Goal: Task Accomplishment & Management: Use online tool/utility

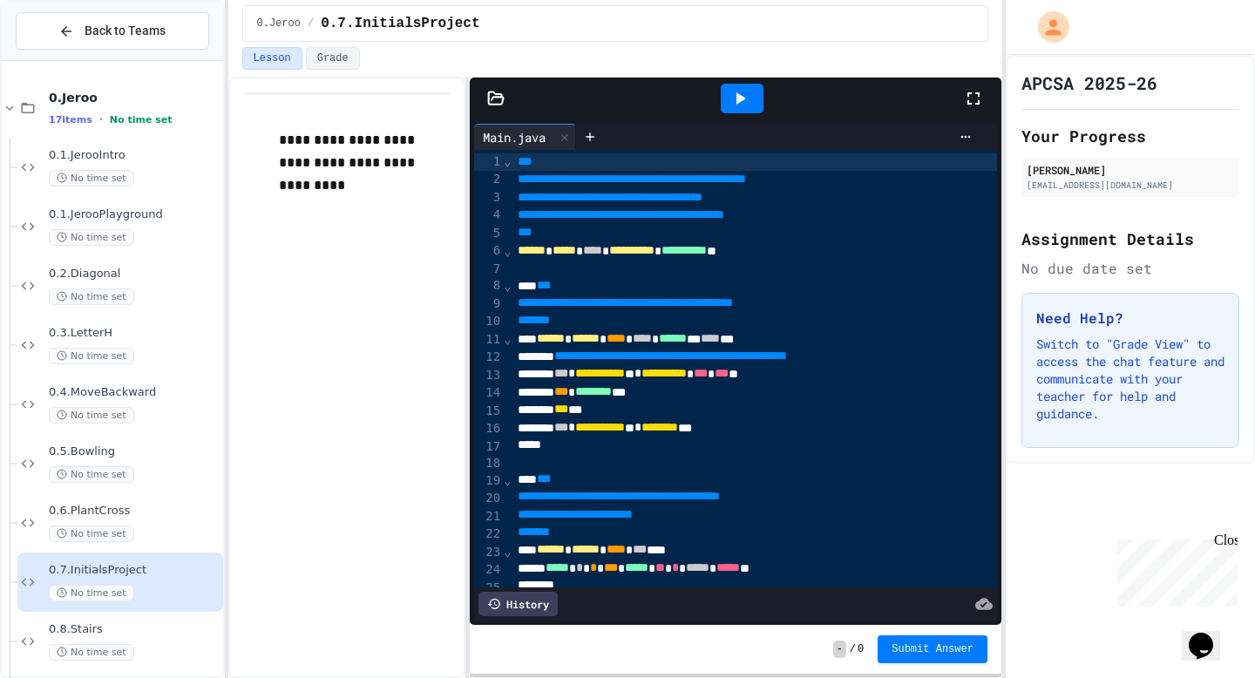
click at [744, 96] on icon at bounding box center [739, 98] width 21 height 21
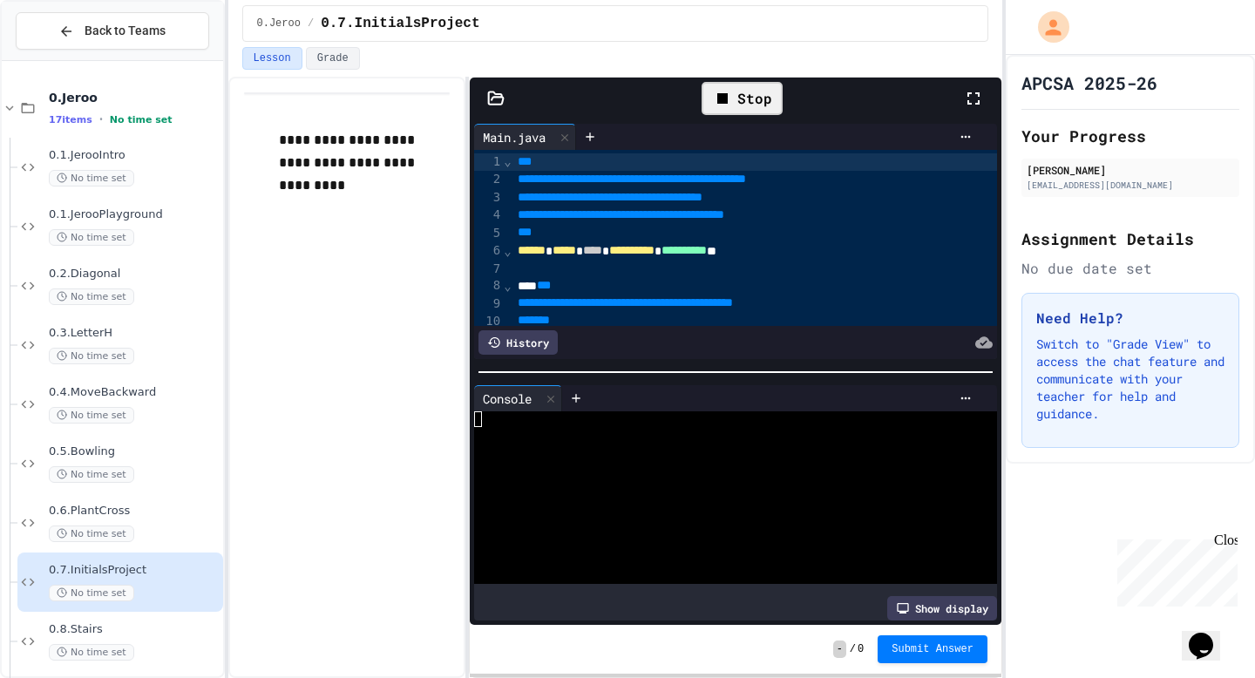
click at [968, 112] on div at bounding box center [982, 98] width 38 height 51
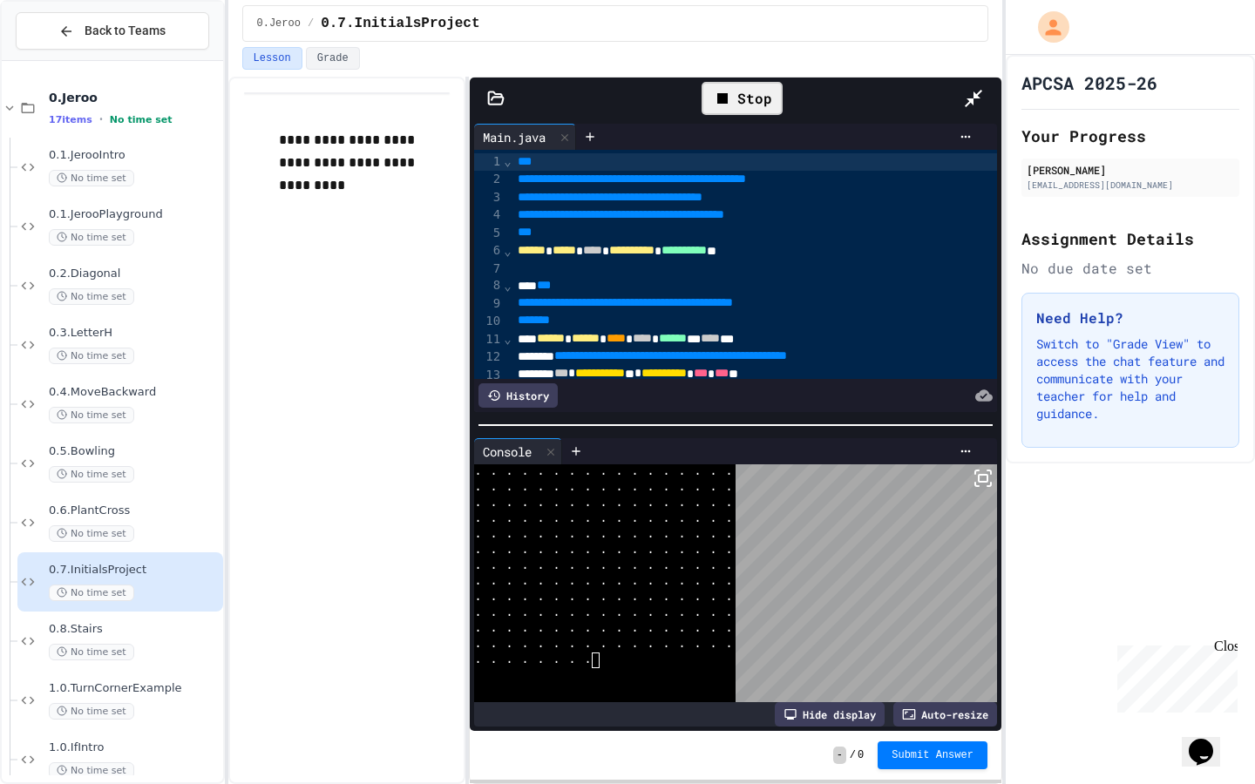
scroll to position [4439, 0]
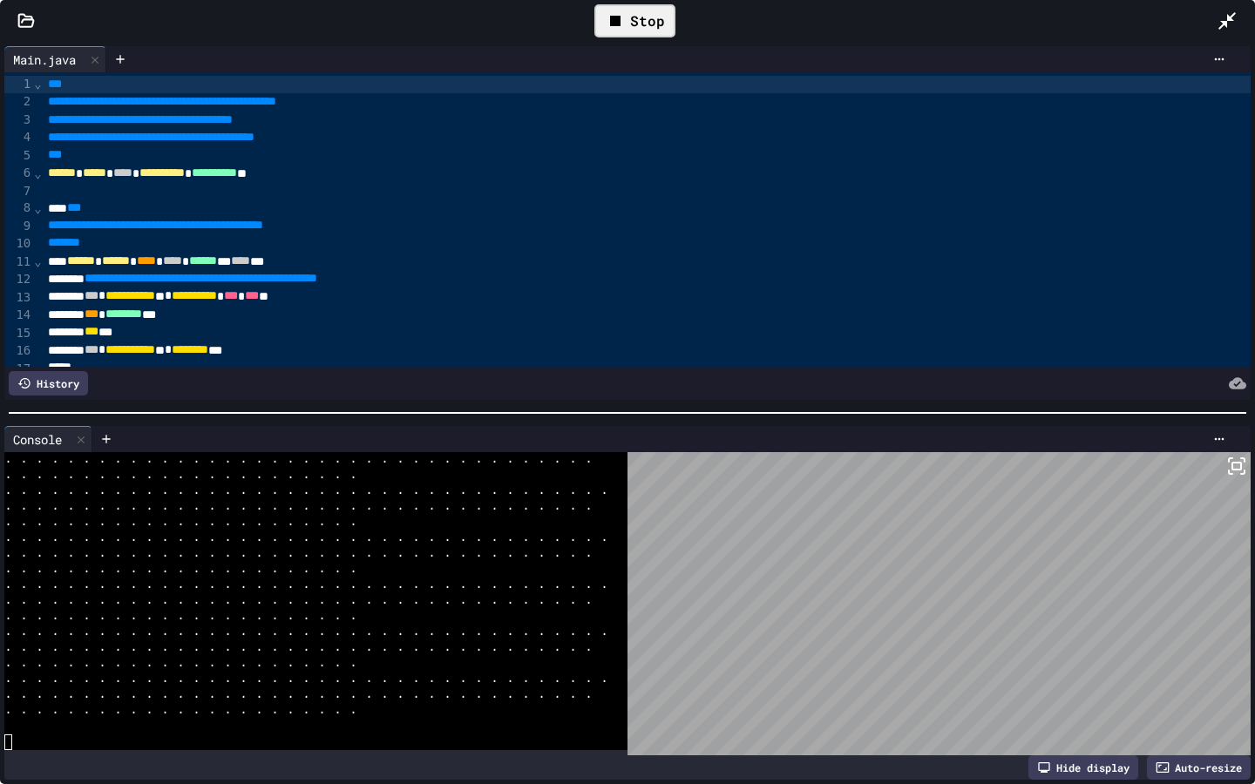
click at [1237, 469] on rect at bounding box center [1236, 466] width 9 height 7
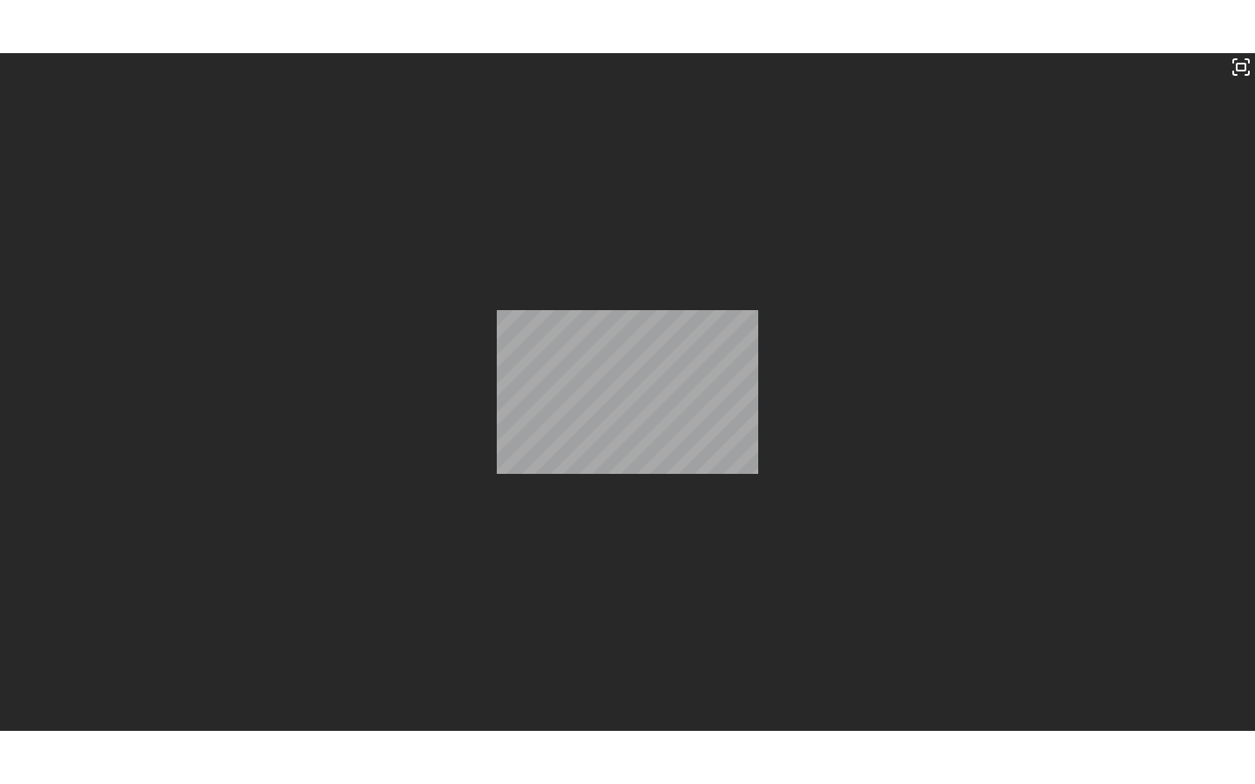
scroll to position [10838, 0]
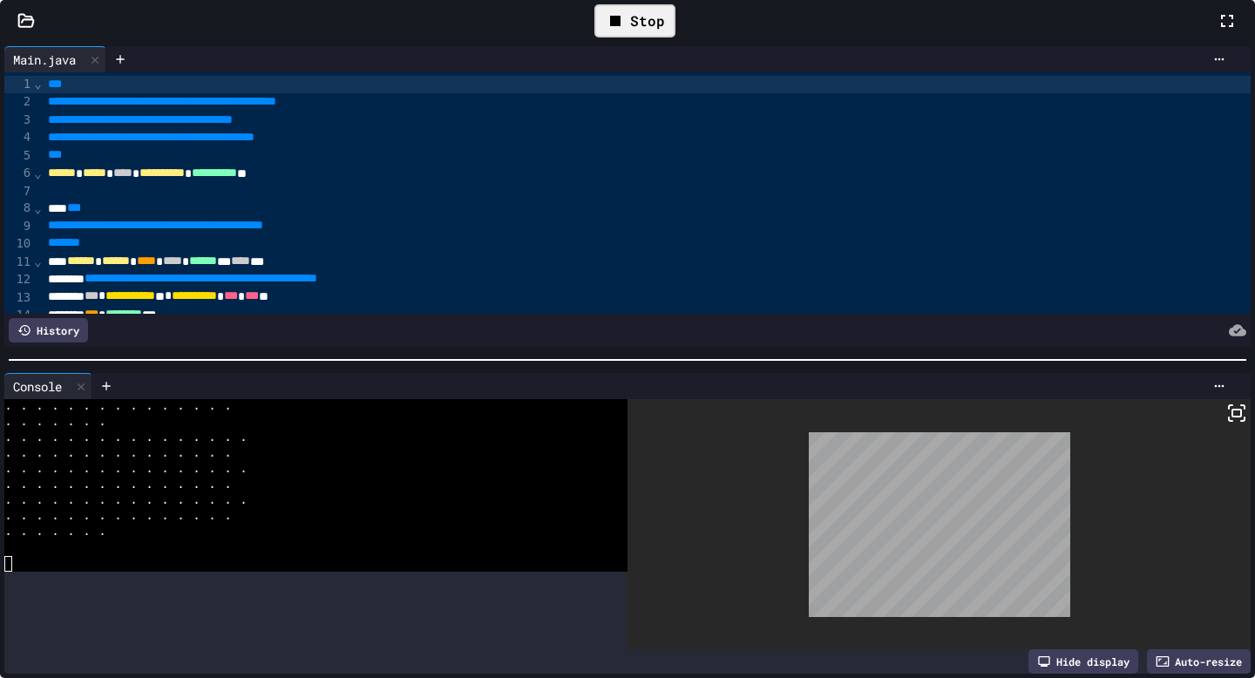
click at [370, 291] on div at bounding box center [627, 339] width 1255 height 678
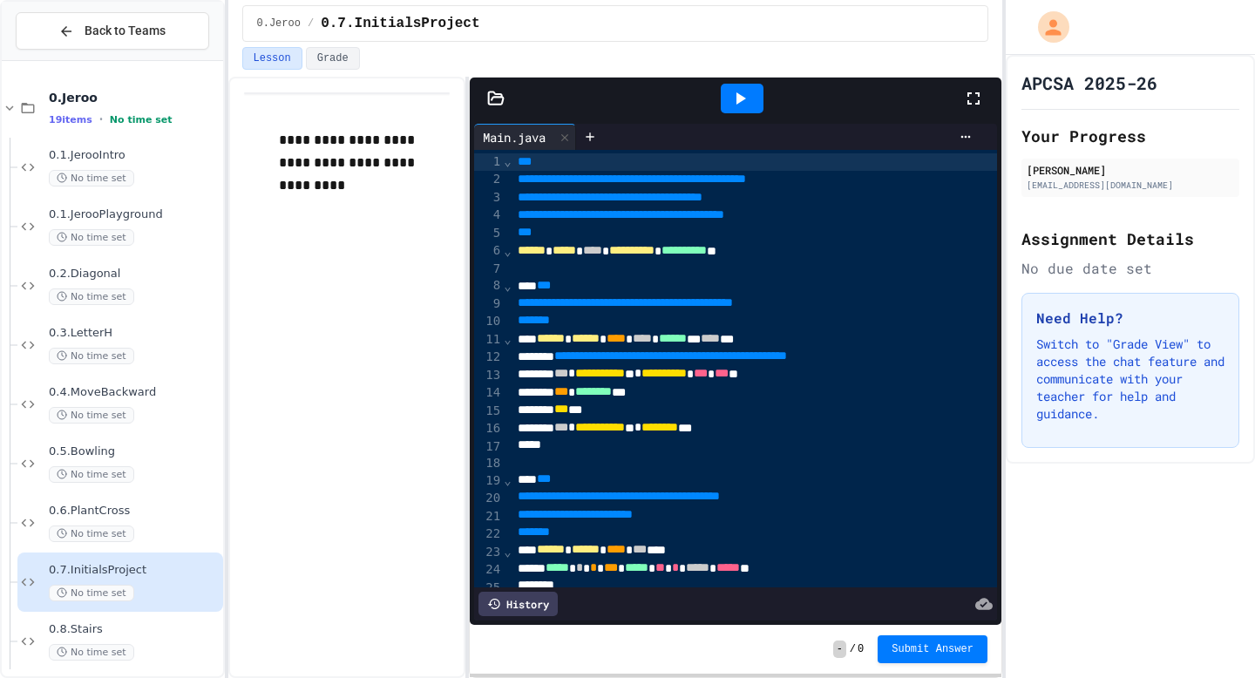
click at [975, 97] on icon at bounding box center [973, 98] width 21 height 21
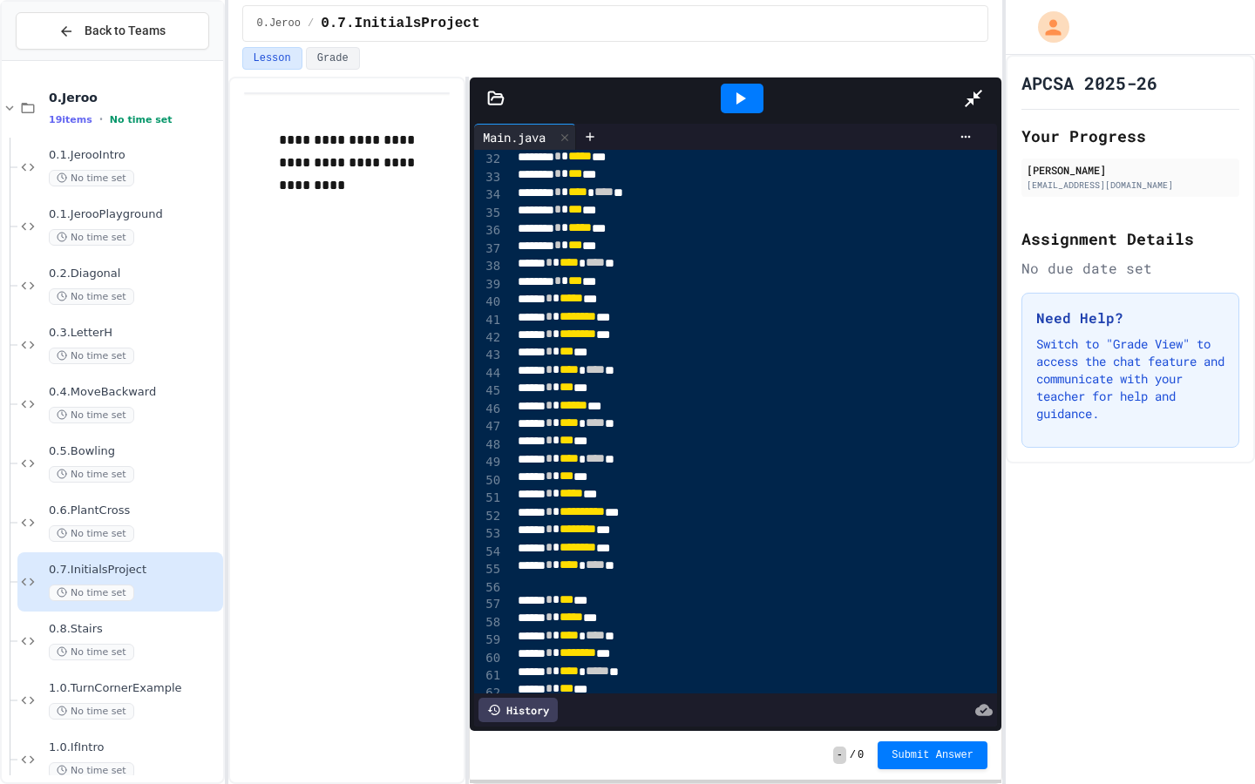
scroll to position [552, 0]
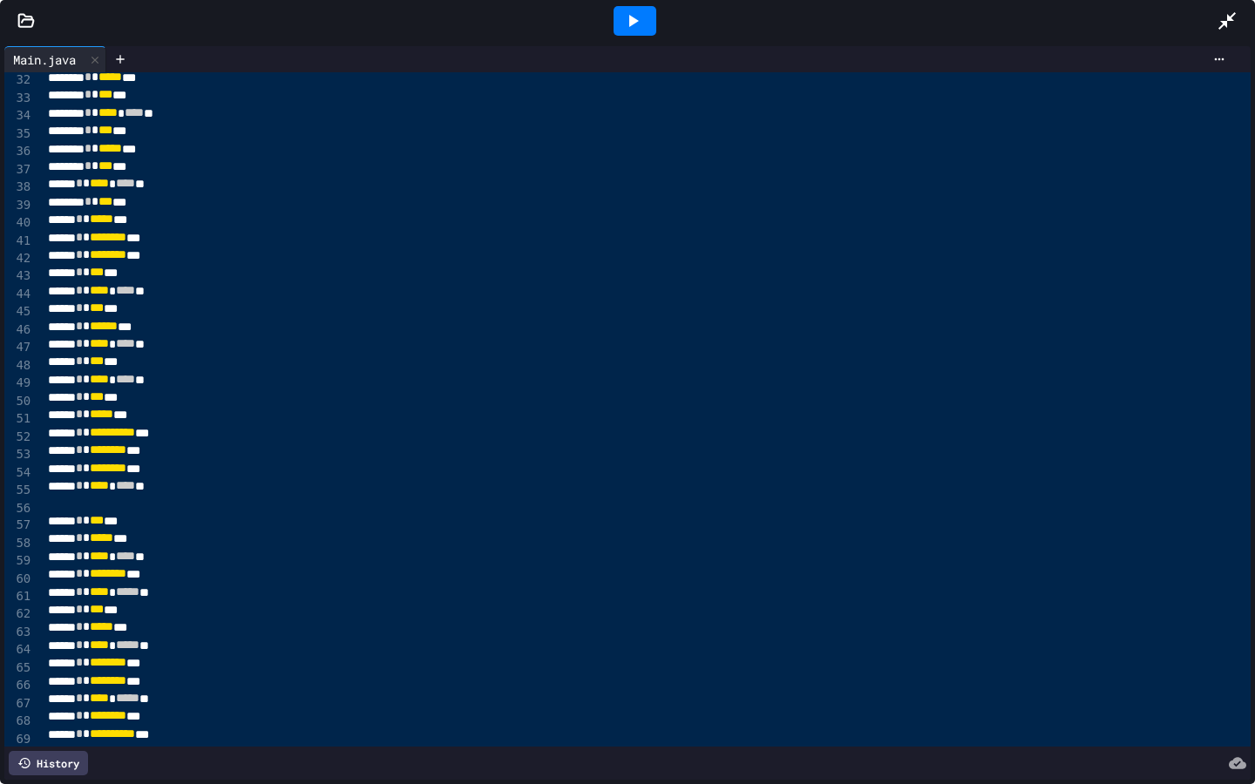
click at [640, 9] on div at bounding box center [634, 21] width 43 height 30
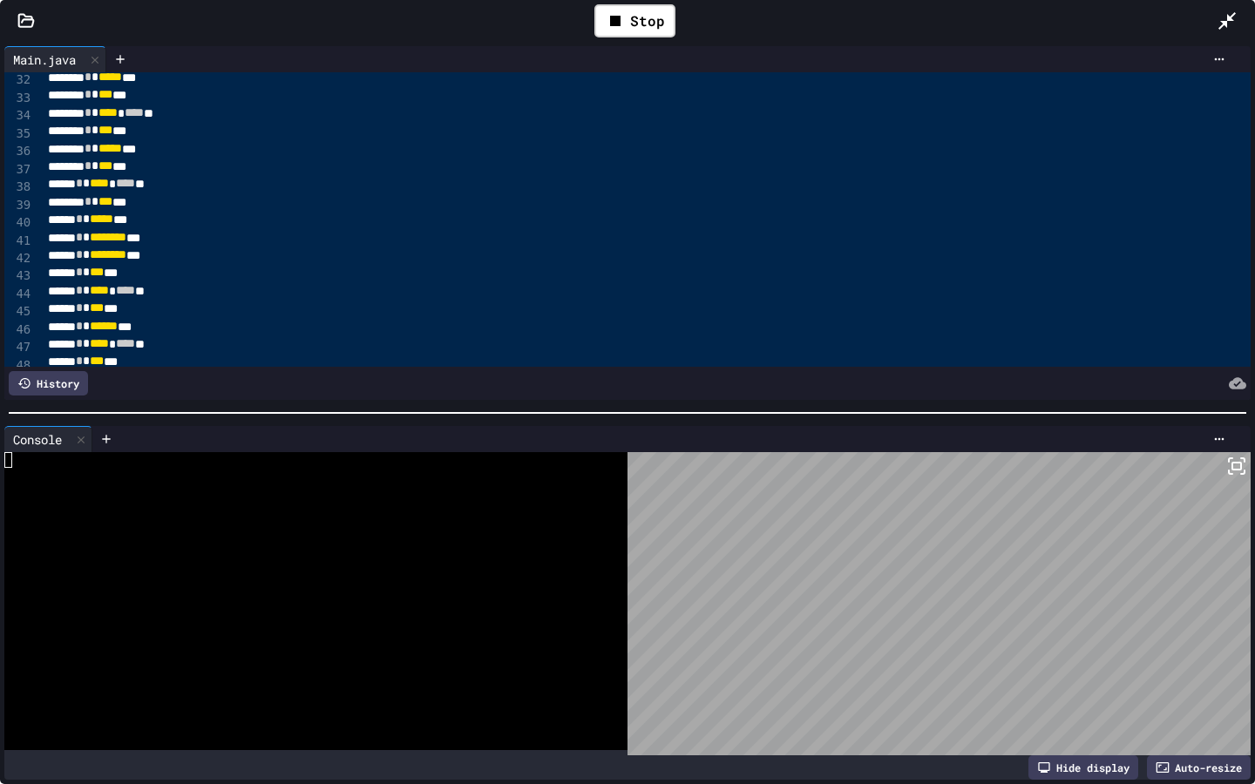
click at [1236, 463] on rect at bounding box center [1236, 466] width 9 height 7
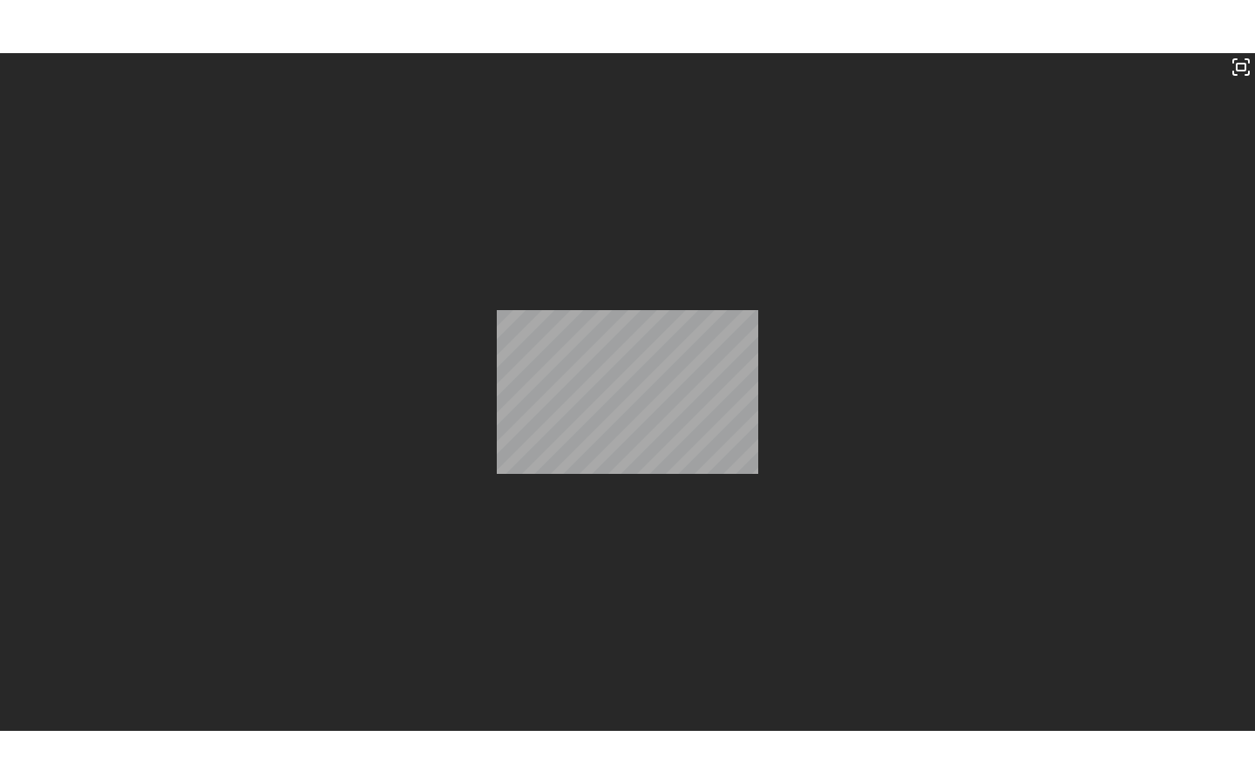
scroll to position [10838, 0]
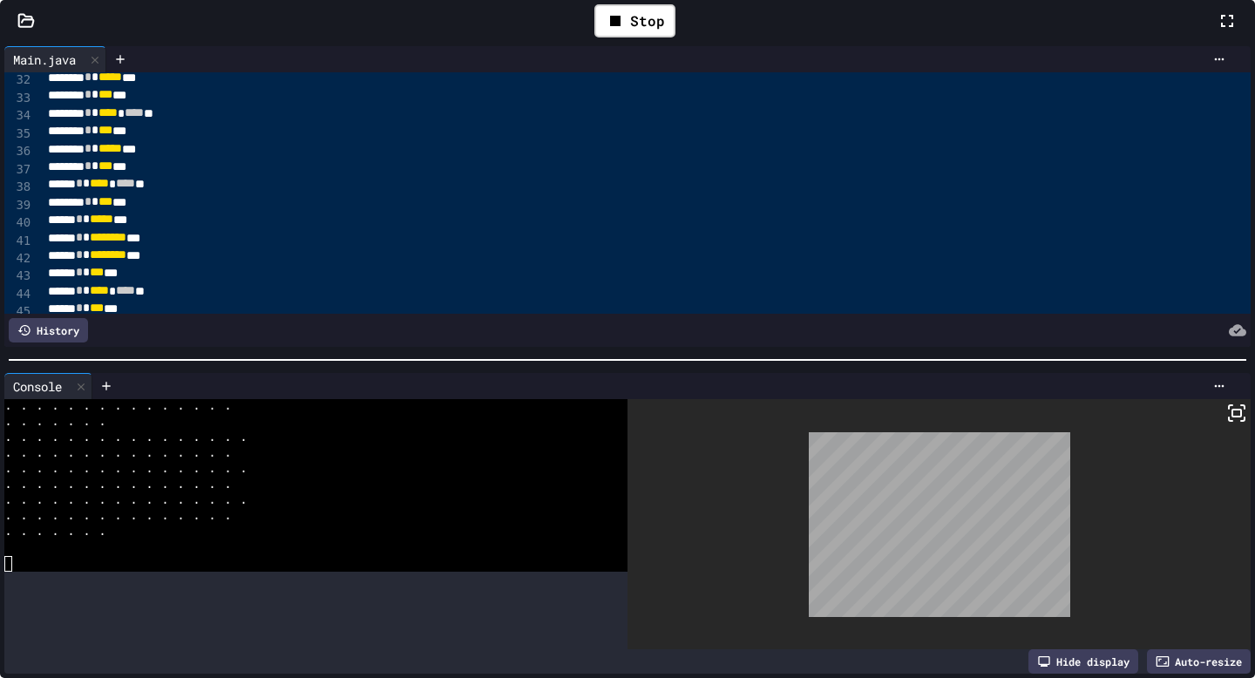
click at [430, 447] on div at bounding box center [627, 339] width 1255 height 678
click at [1216, 31] on icon at bounding box center [1226, 20] width 21 height 21
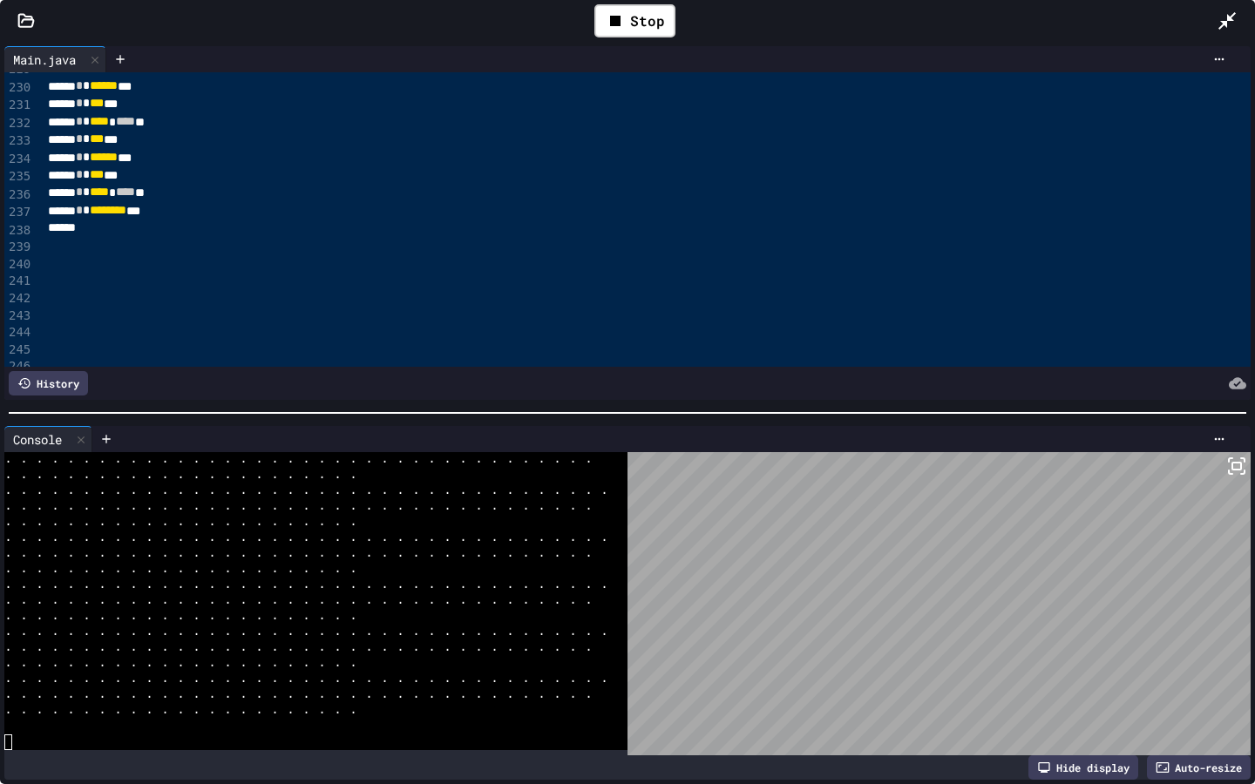
scroll to position [4058, 0]
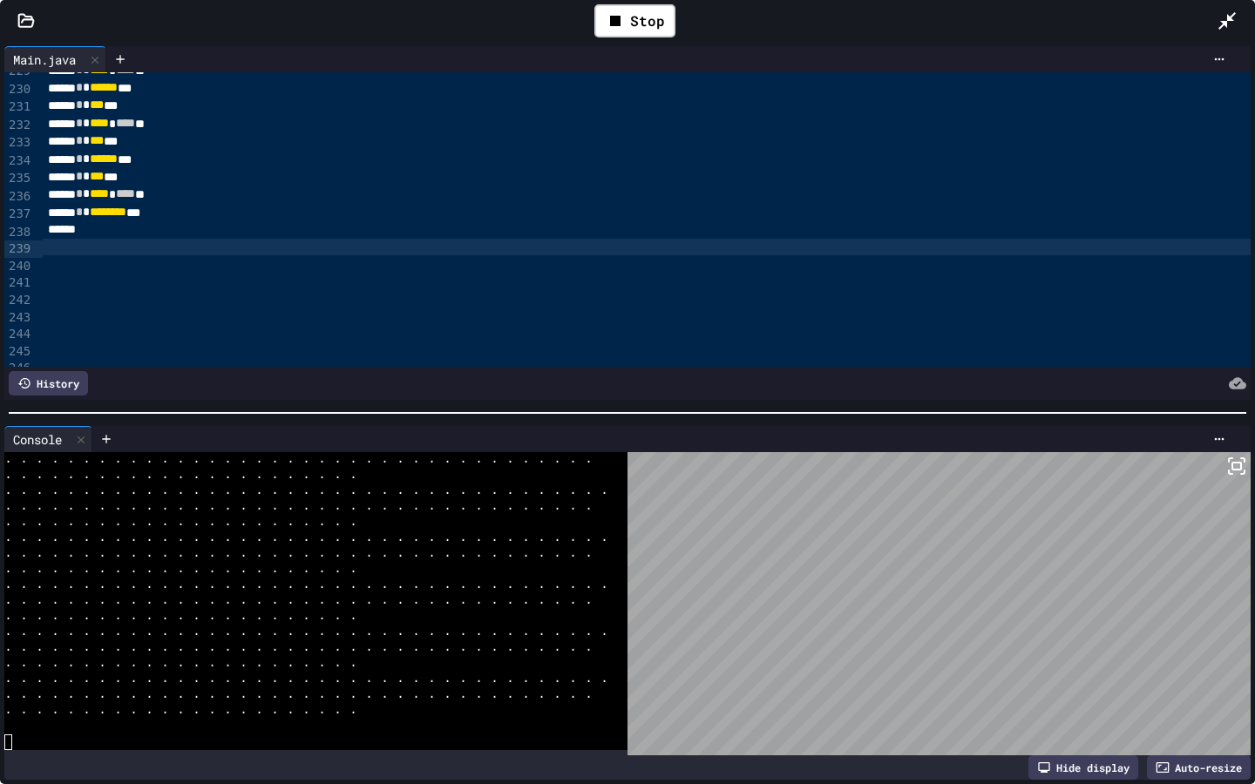
click at [296, 251] on div at bounding box center [647, 247] width 1208 height 17
click at [128, 67] on div at bounding box center [120, 59] width 28 height 26
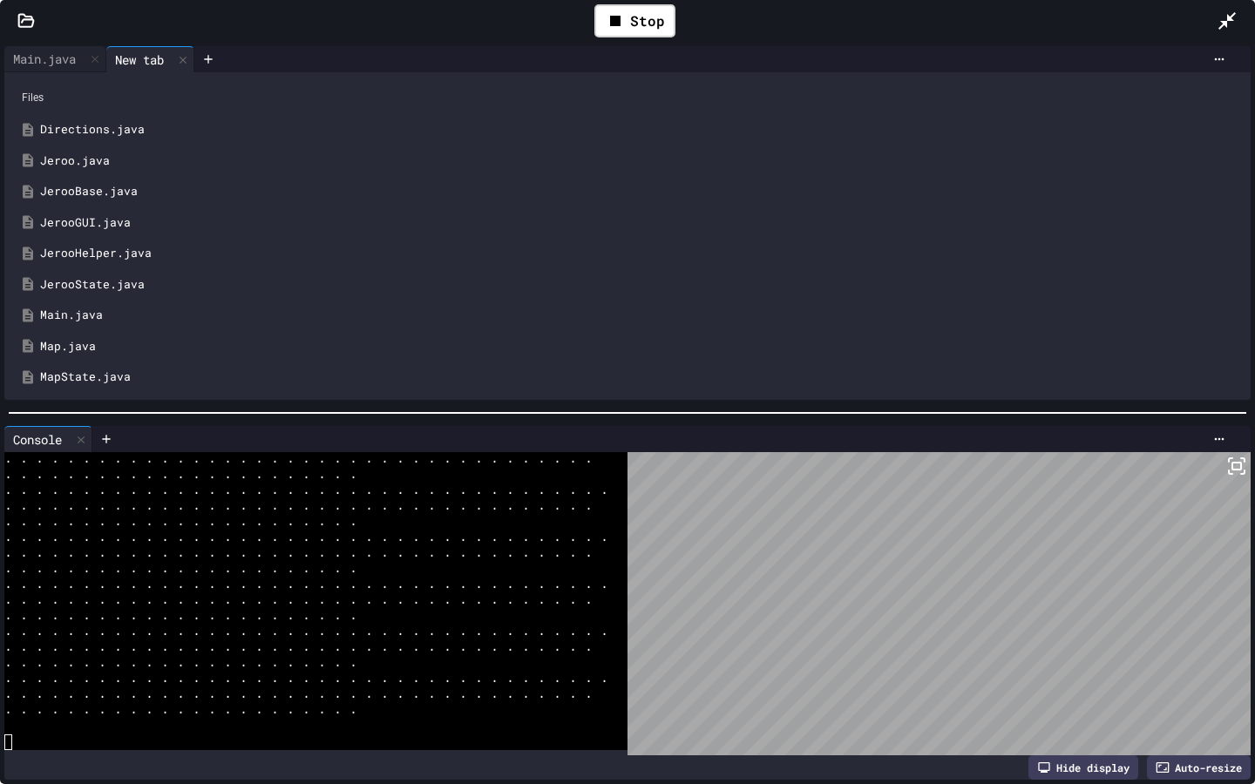
click at [78, 225] on div "JerooGUI.java" at bounding box center [640, 222] width 1200 height 17
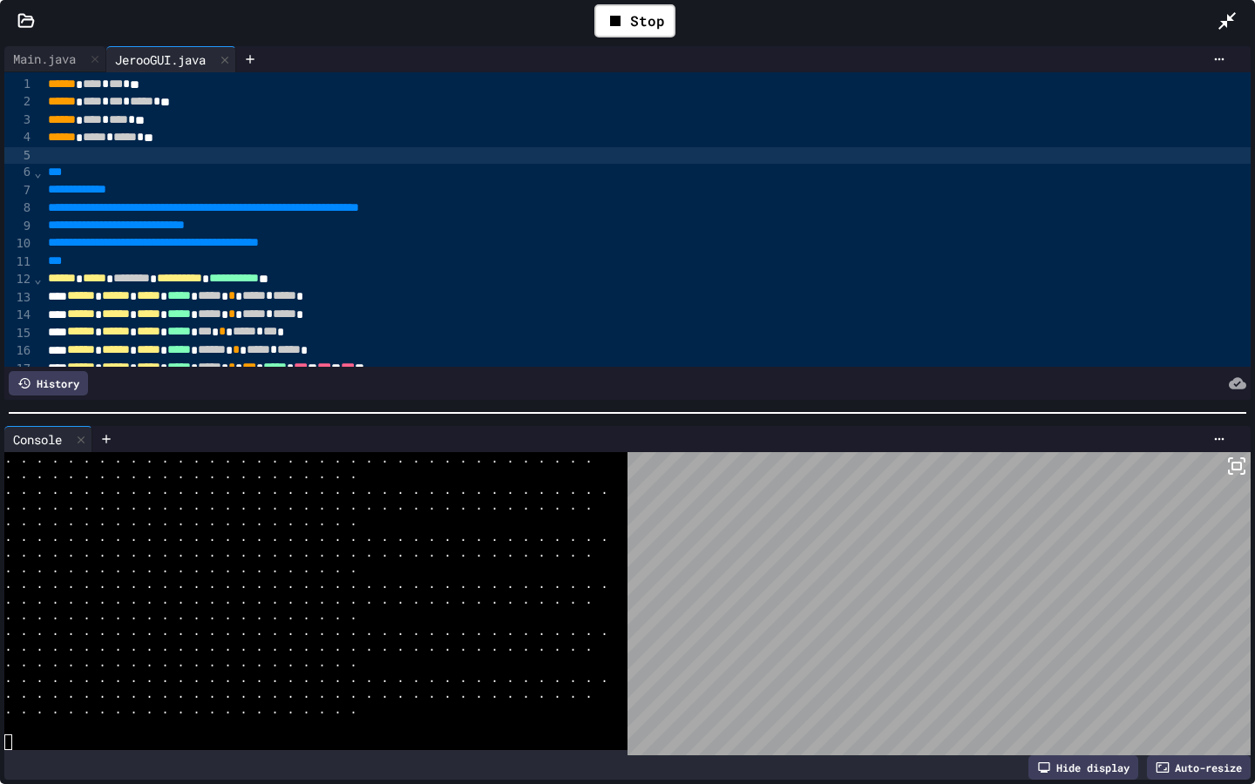
click at [58, 163] on div at bounding box center [647, 155] width 1208 height 17
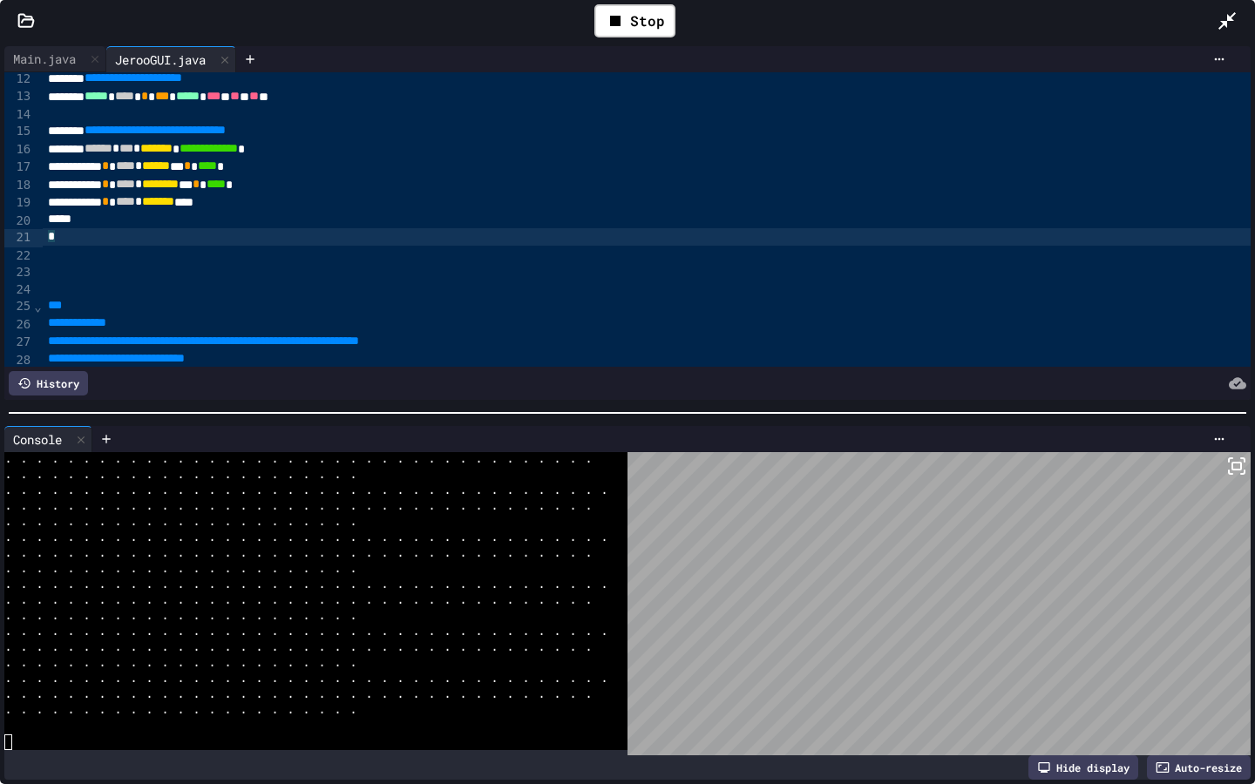
scroll to position [288, 0]
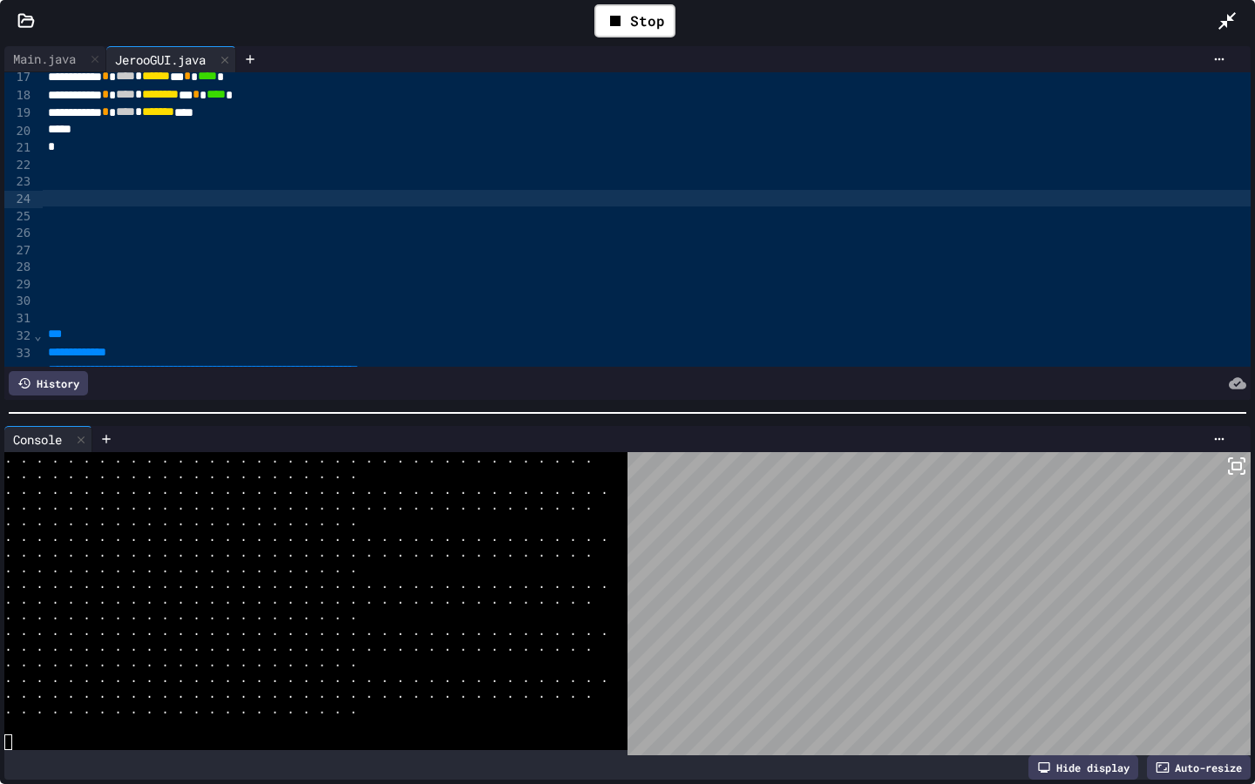
click at [290, 192] on div at bounding box center [647, 198] width 1208 height 17
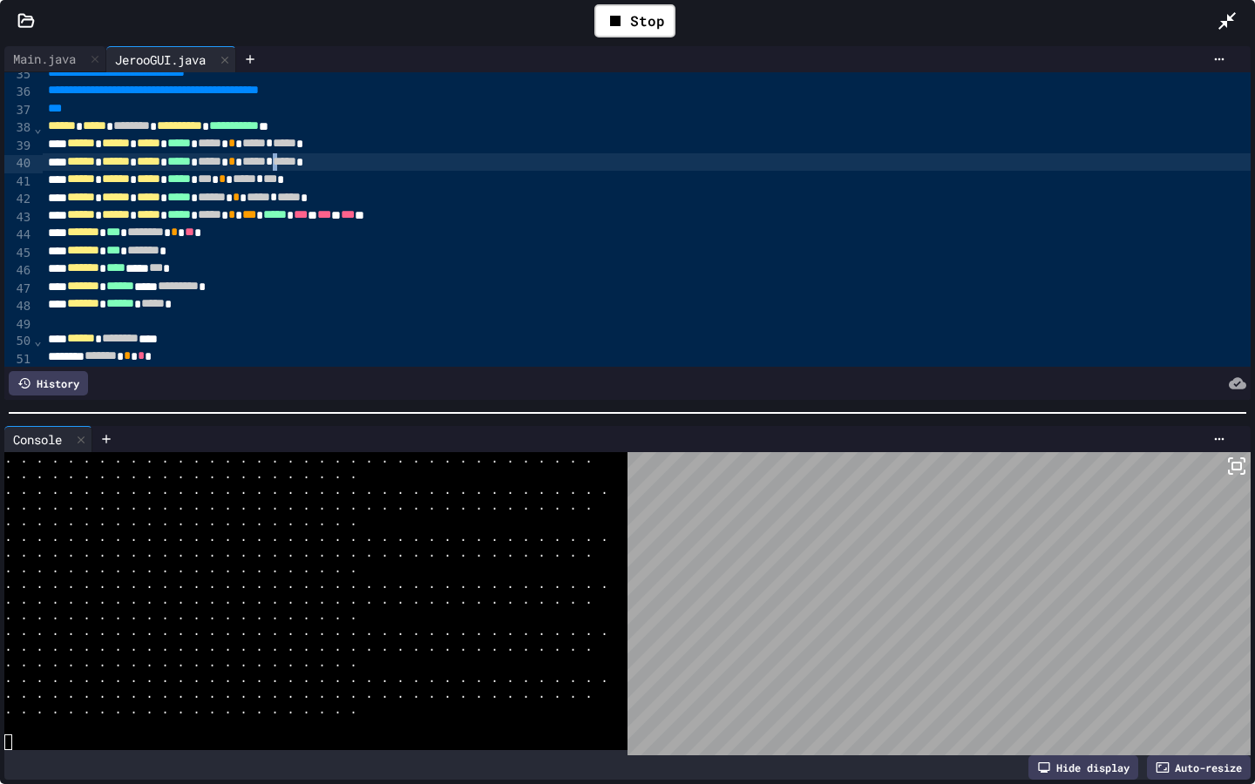
scroll to position [604, 0]
drag, startPoint x: 372, startPoint y: 166, endPoint x: 405, endPoint y: 166, distance: 33.1
click at [296, 166] on span "*****" at bounding box center [285, 161] width 24 height 12
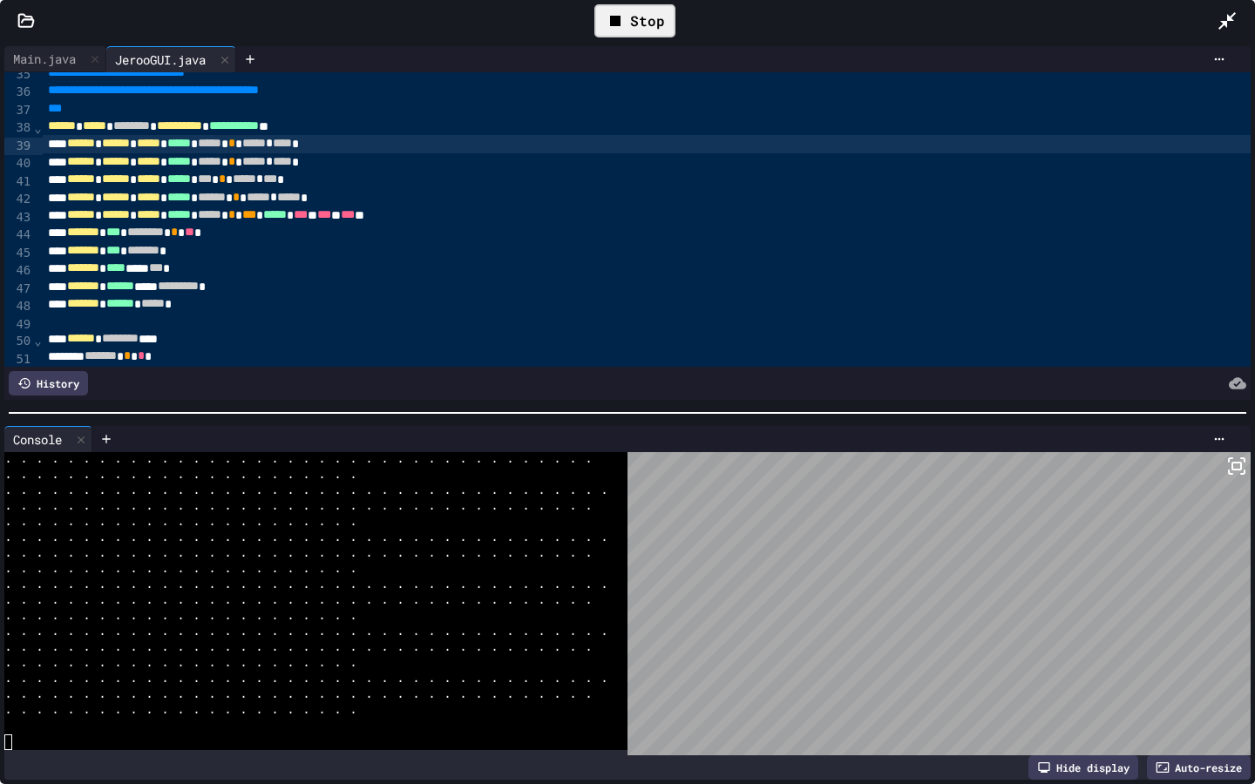
click at [620, 24] on icon at bounding box center [615, 20] width 21 height 21
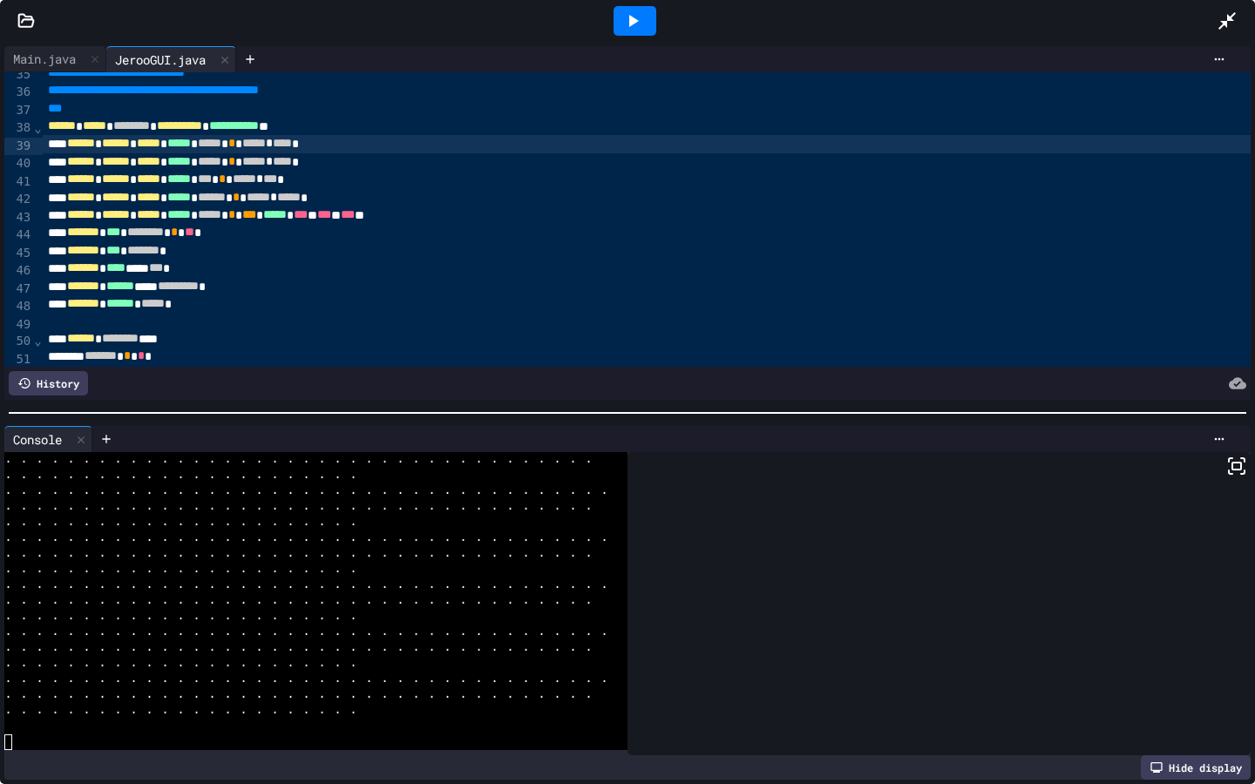
click at [632, 17] on icon at bounding box center [634, 21] width 10 height 12
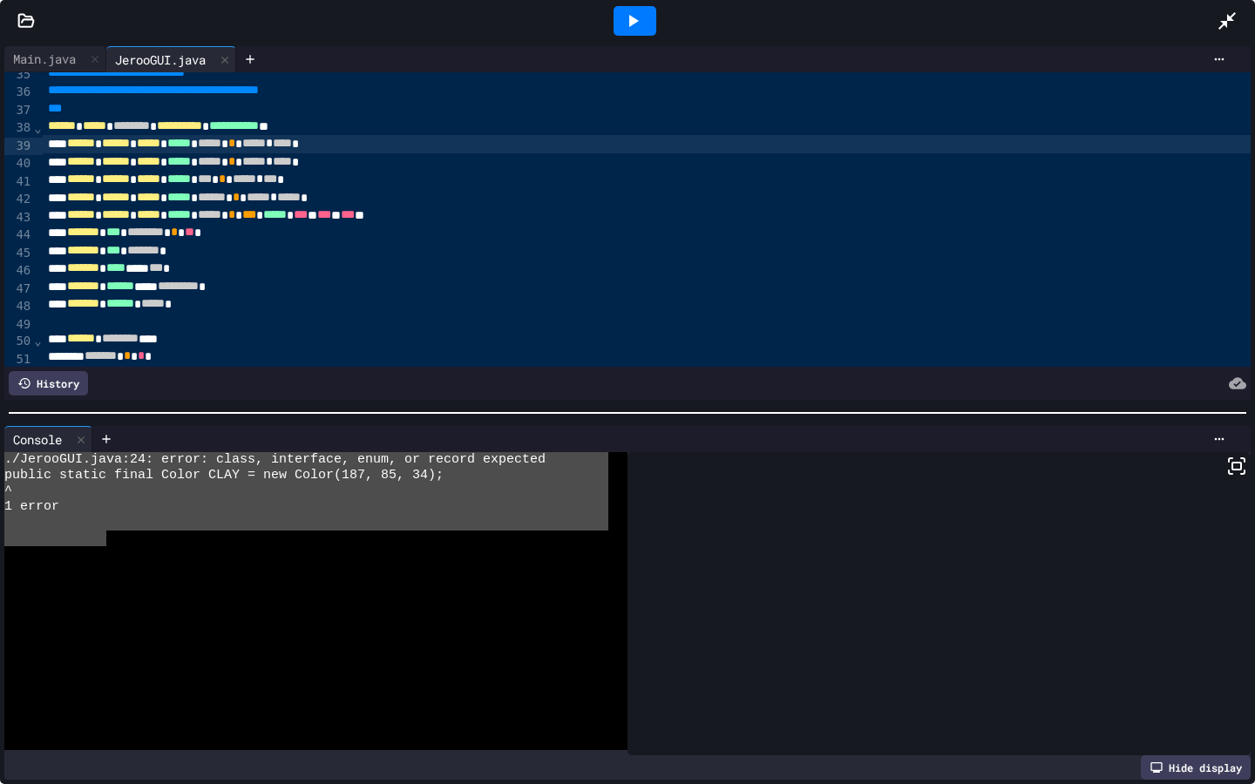
drag, startPoint x: 107, startPoint y: 538, endPoint x: 73, endPoint y: 532, distance: 34.4
click at [67, 527] on div "./JerooGUI.java:24: error: class, interface, enum, or record expected public st…" at bounding box center [306, 601] width 604 height 298
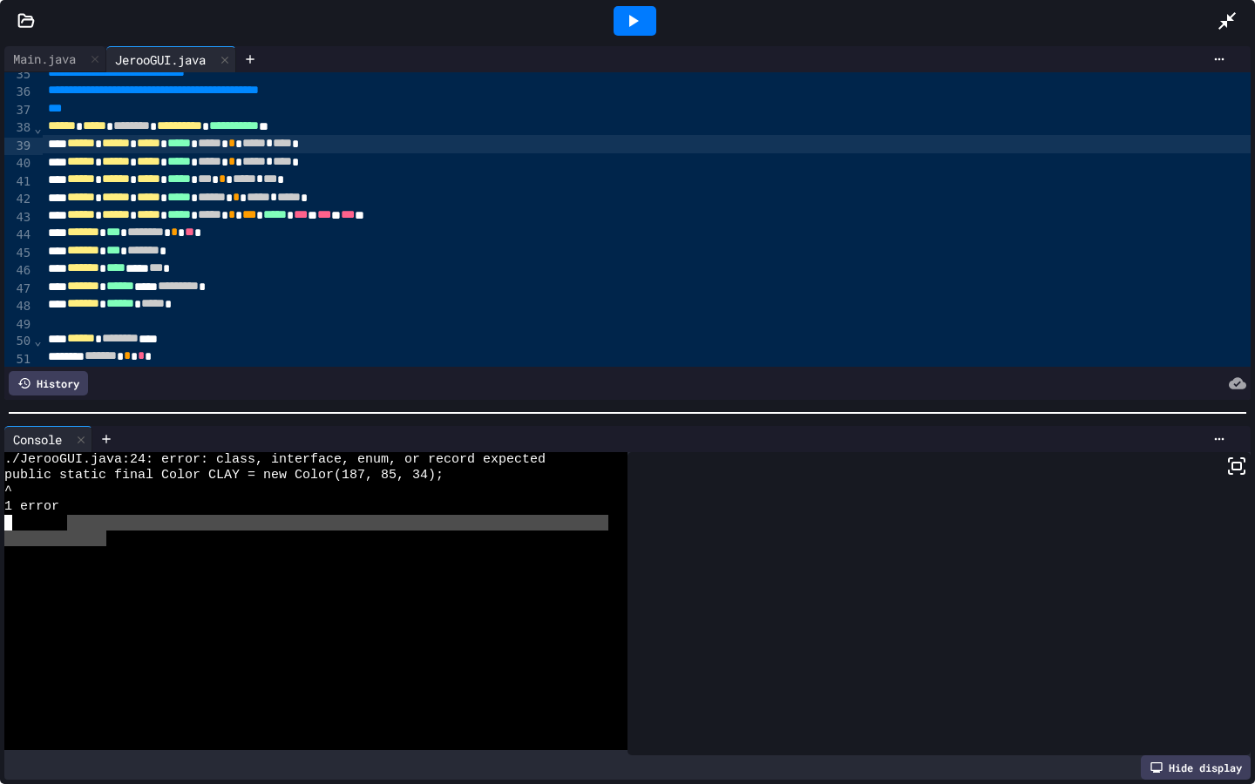
click at [119, 545] on div at bounding box center [306, 539] width 604 height 16
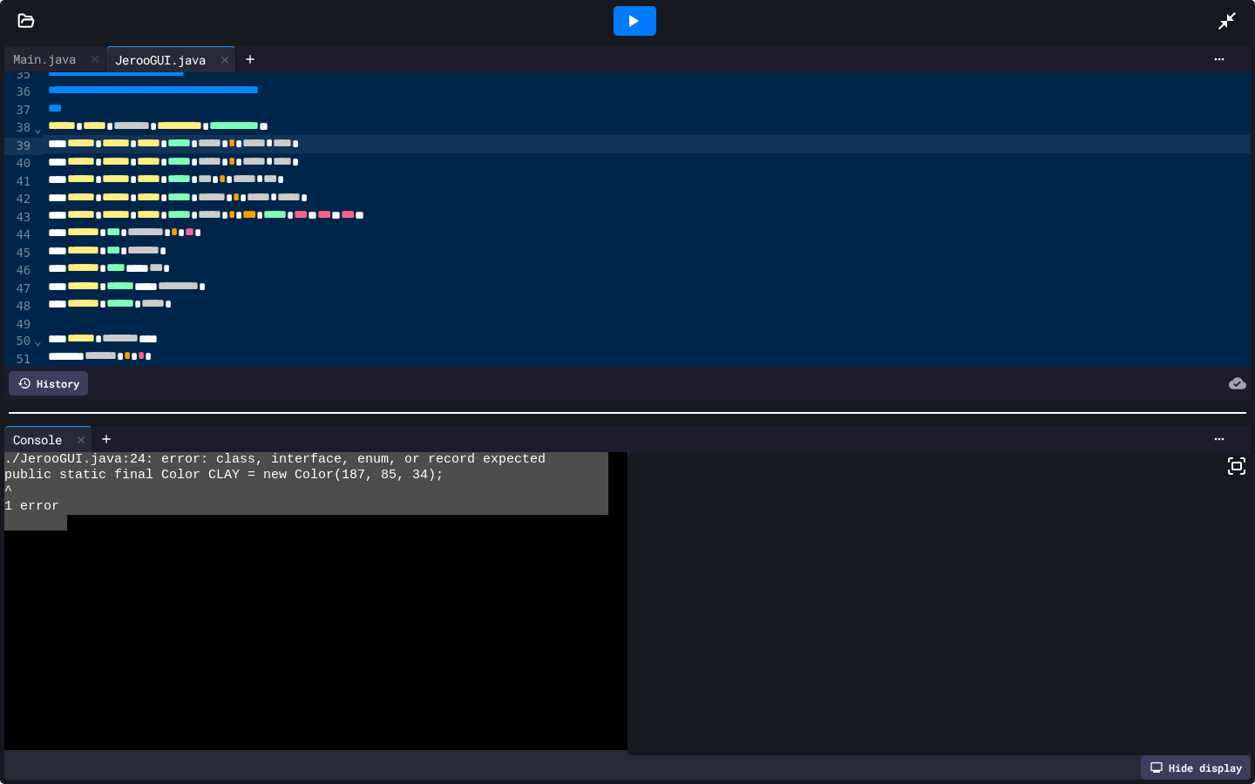
drag, startPoint x: 66, startPoint y: 518, endPoint x: 0, endPoint y: 457, distance: 90.0
click at [0, 457] on div "Console WWWWWWWWWWWWWWWWWWWWWWWWWWWWWWWW ./JerooGUI.java:24: error: class, inte…" at bounding box center [627, 603] width 1255 height 362
click at [301, 560] on div at bounding box center [306, 554] width 604 height 16
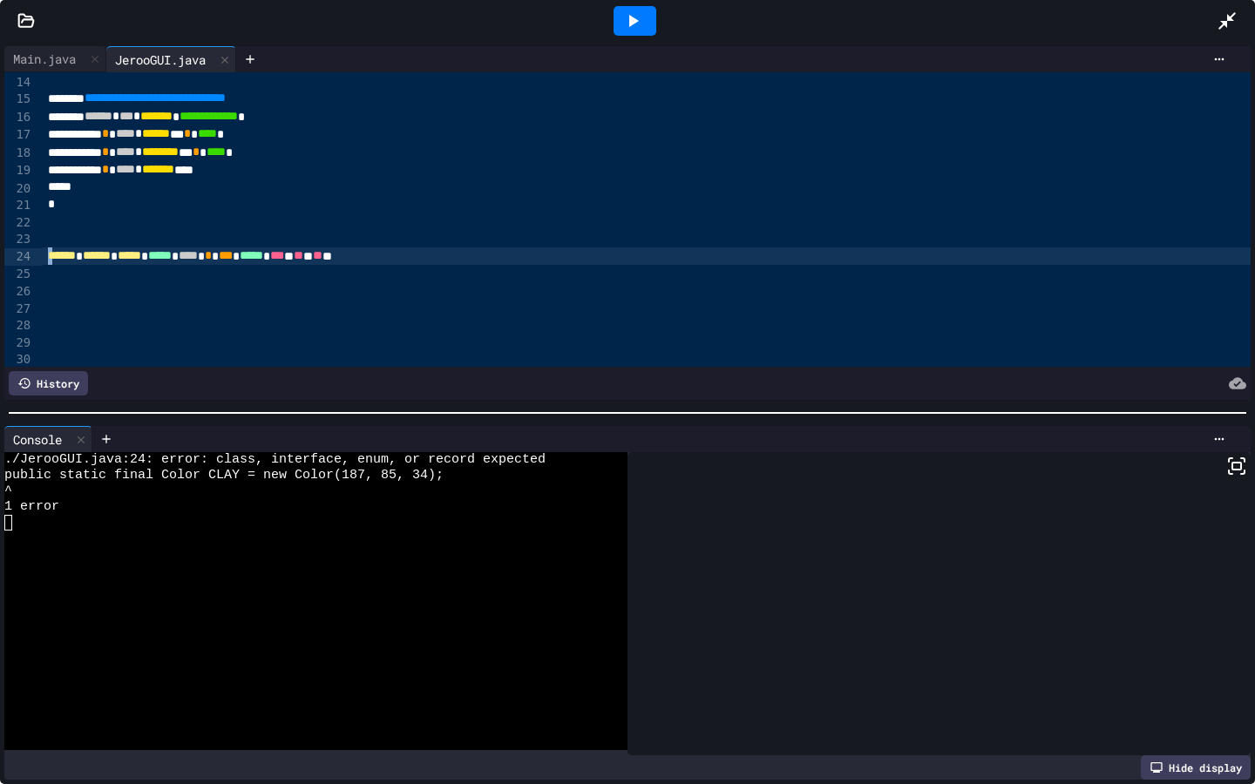
scroll to position [232, 0]
drag, startPoint x: 47, startPoint y: 261, endPoint x: 467, endPoint y: 263, distance: 420.0
click at [467, 263] on div "****** ****** ***** ***** **** * *** ***** * *** * ** * ** **" at bounding box center [647, 255] width 1208 height 17
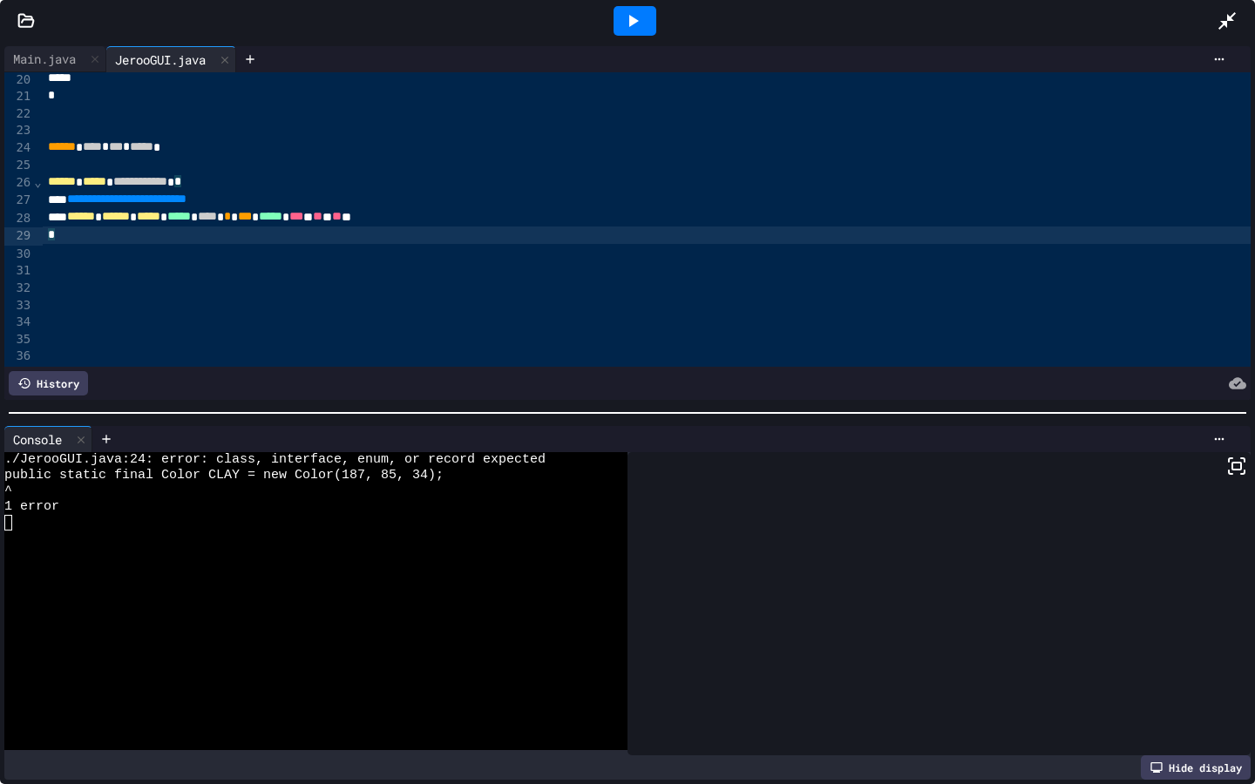
scroll to position [396, 0]
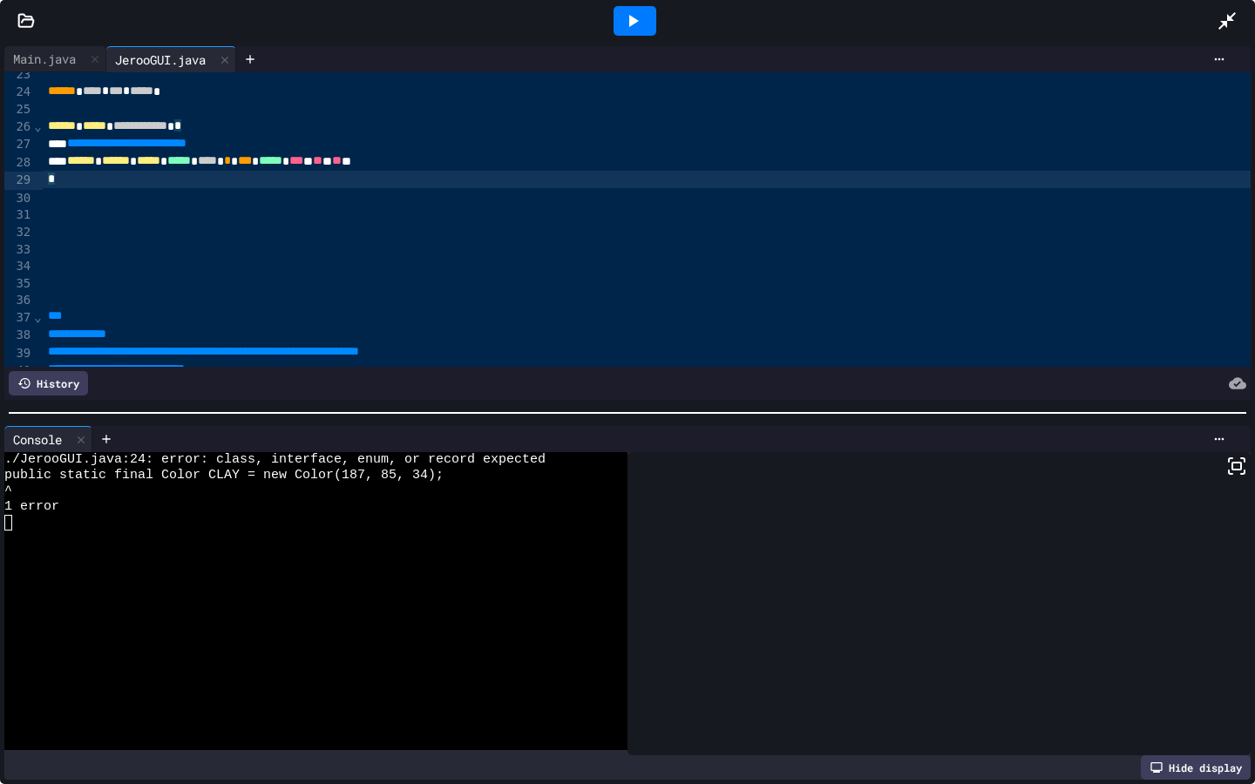
click at [640, 22] on icon at bounding box center [632, 20] width 21 height 21
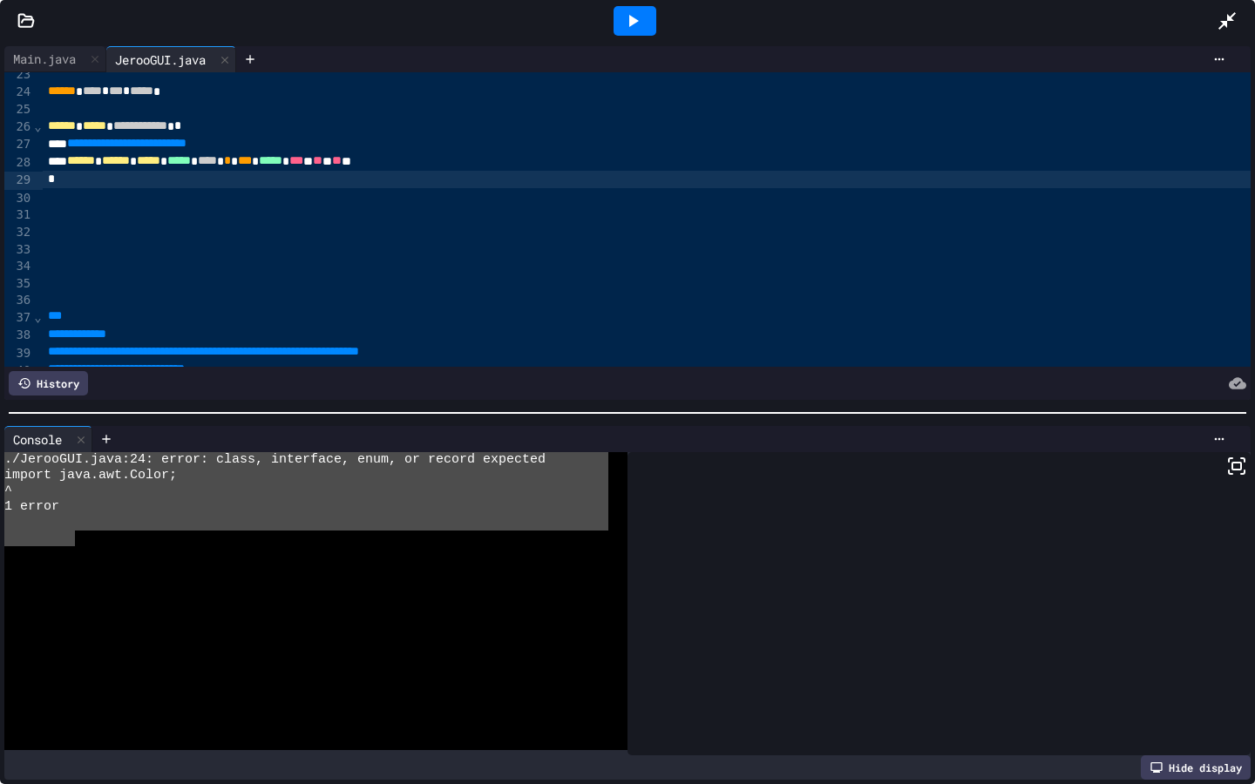
drag, startPoint x: 76, startPoint y: 540, endPoint x: 0, endPoint y: 453, distance: 115.5
click at [0, 453] on div "Console WWWWWWWWWWWWWWWWWWWWWWWWWWWWWWWW ./JerooGUI.java:24: error: class, inte…" at bounding box center [627, 603] width 1255 height 362
click at [168, 552] on div at bounding box center [306, 554] width 604 height 16
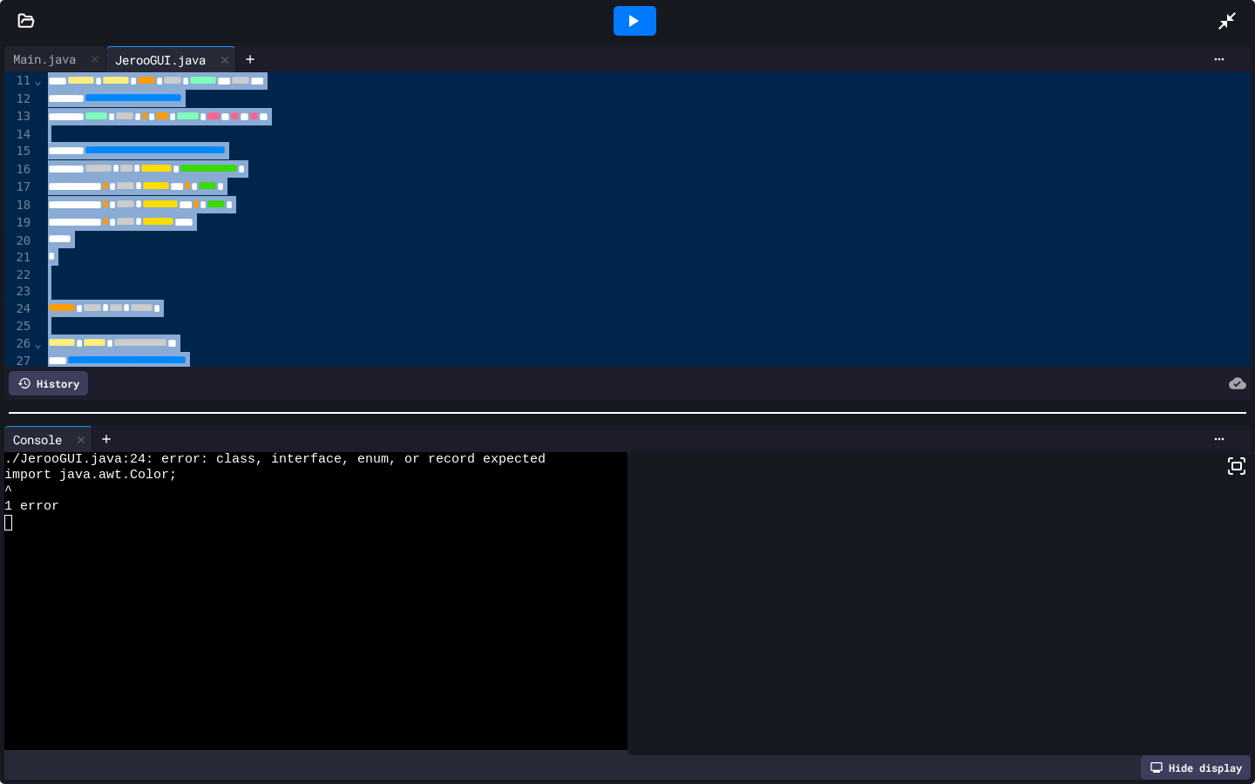
scroll to position [251, 0]
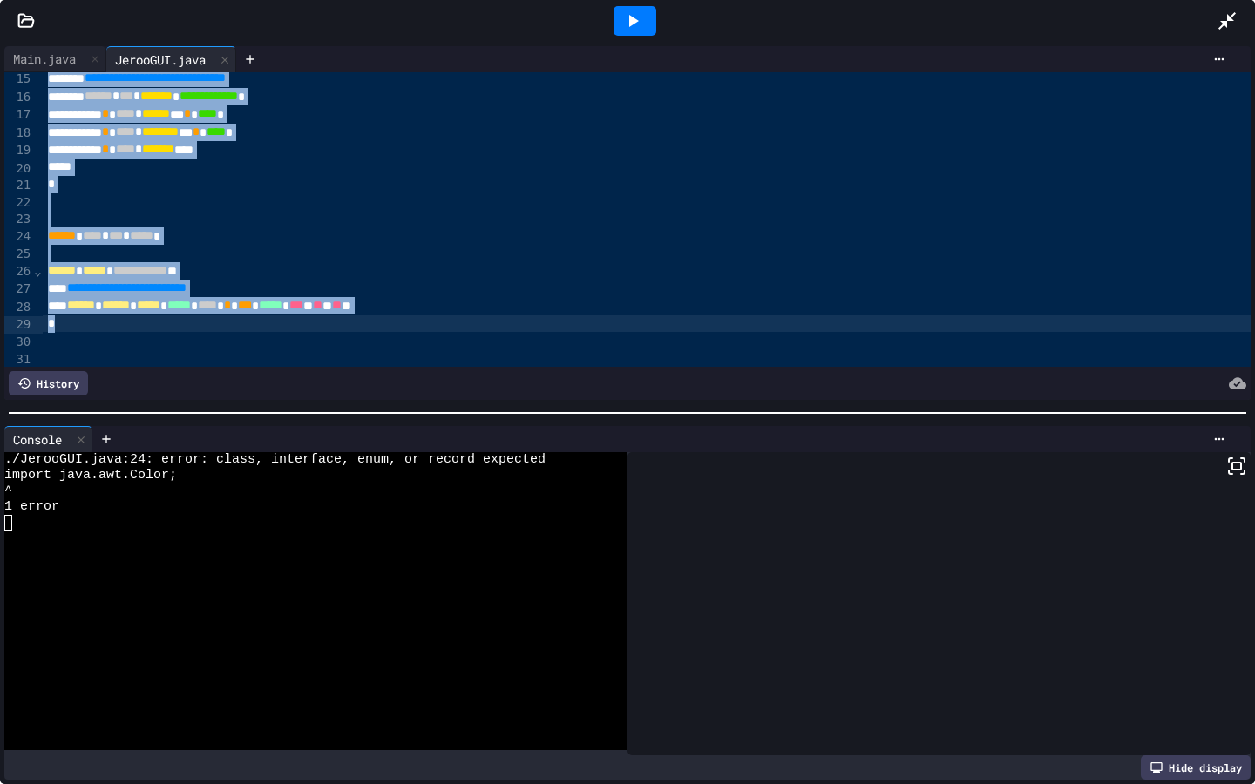
drag, startPoint x: 47, startPoint y: 141, endPoint x: 136, endPoint y: 325, distance: 204.2
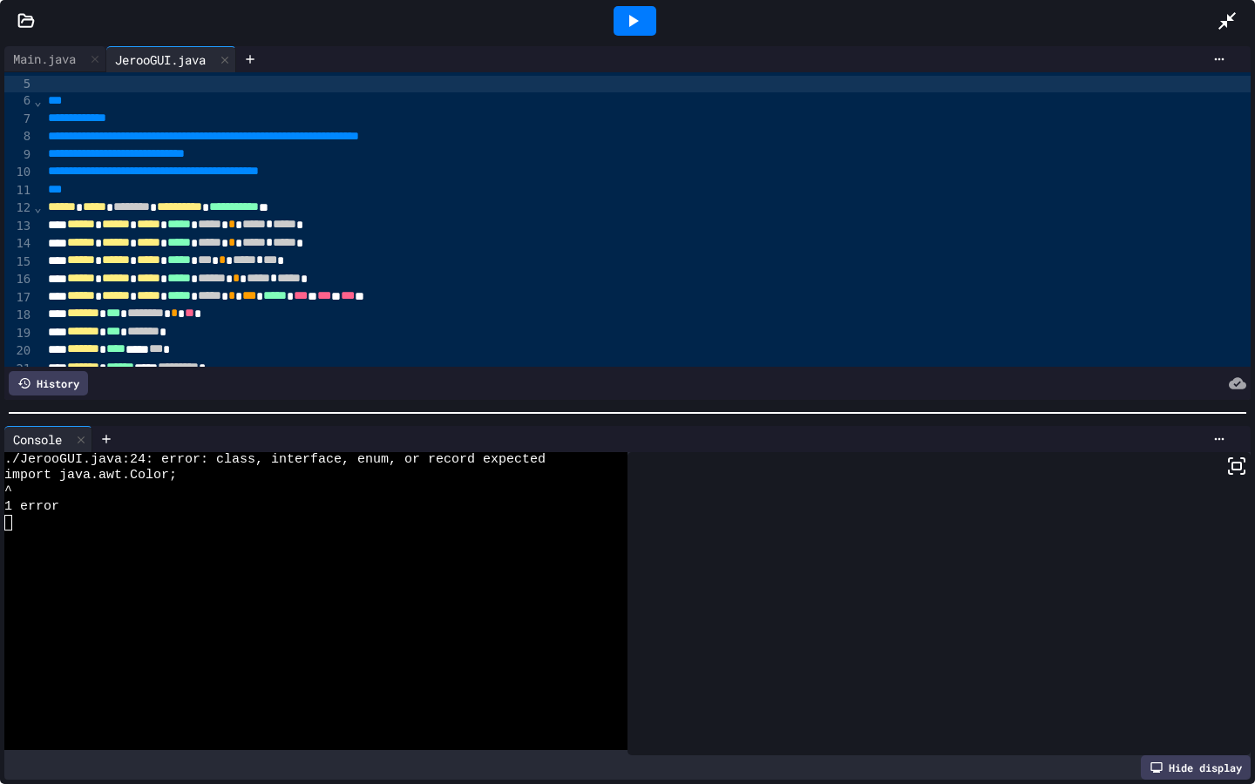
scroll to position [0, 0]
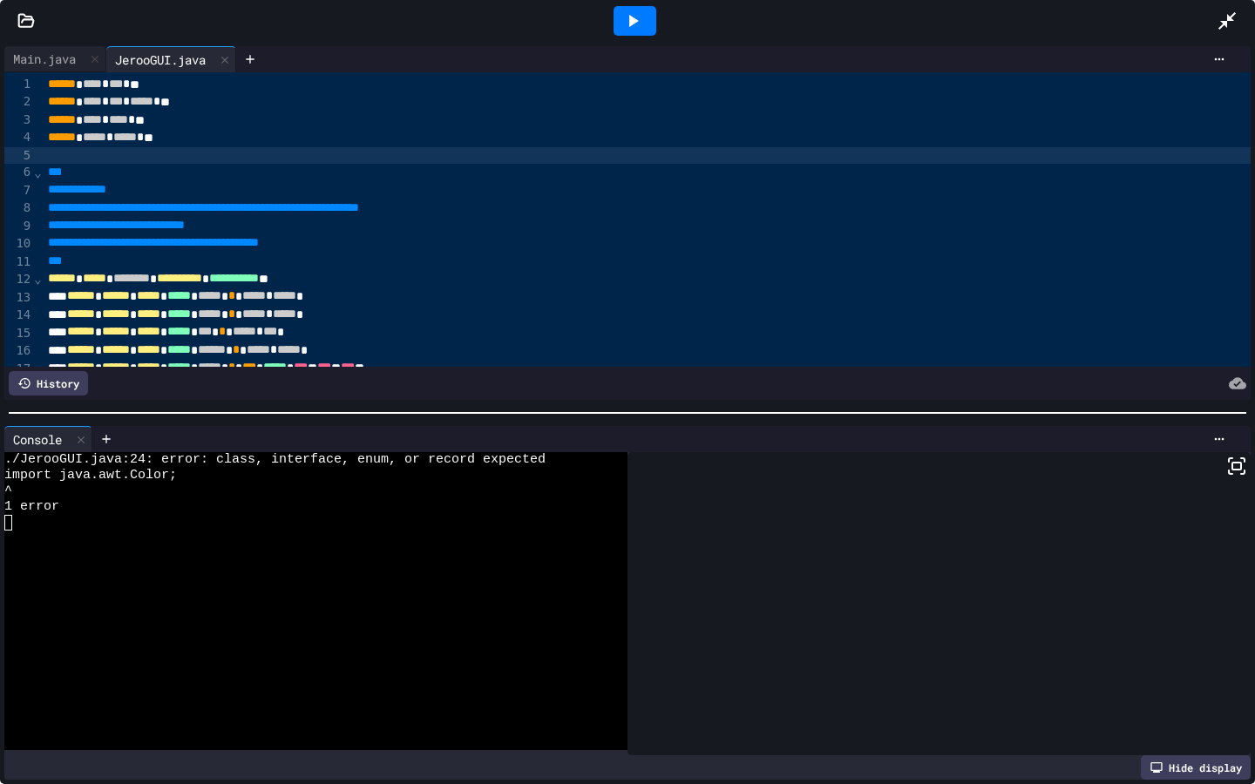
click at [75, 386] on div "History" at bounding box center [48, 383] width 79 height 24
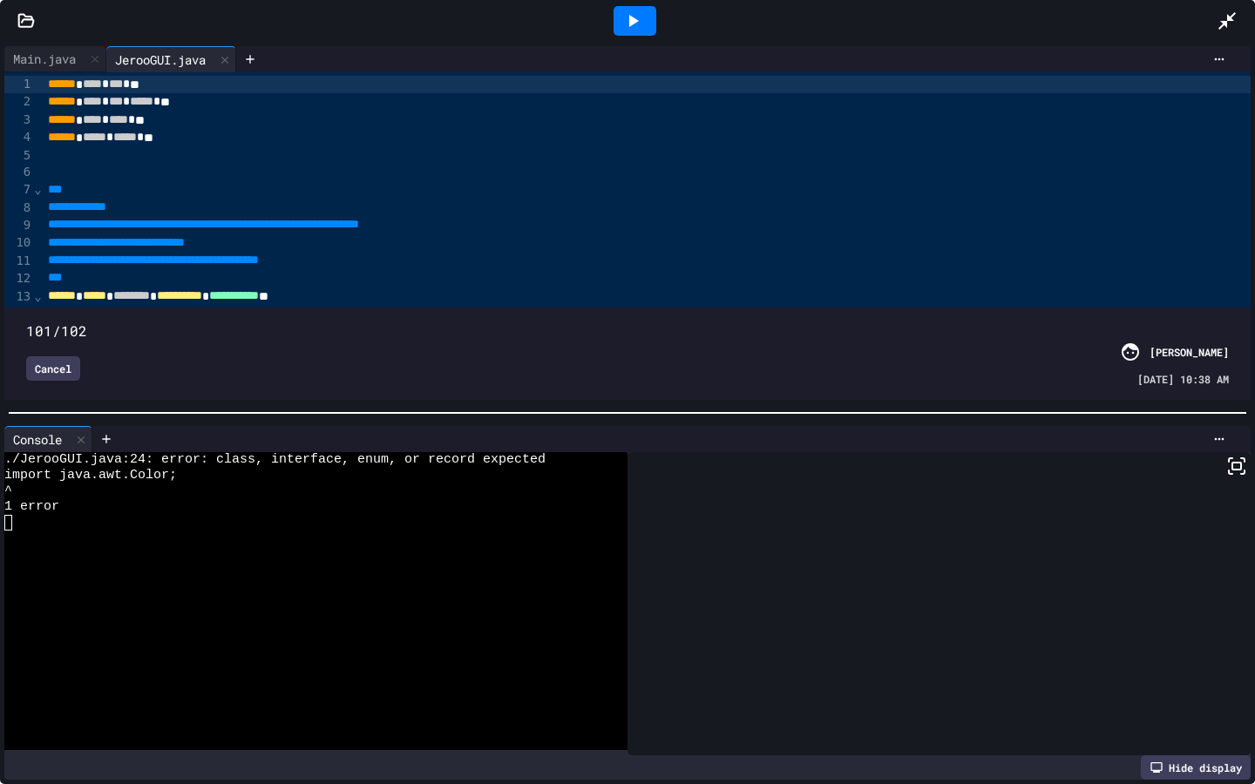
type input "***"
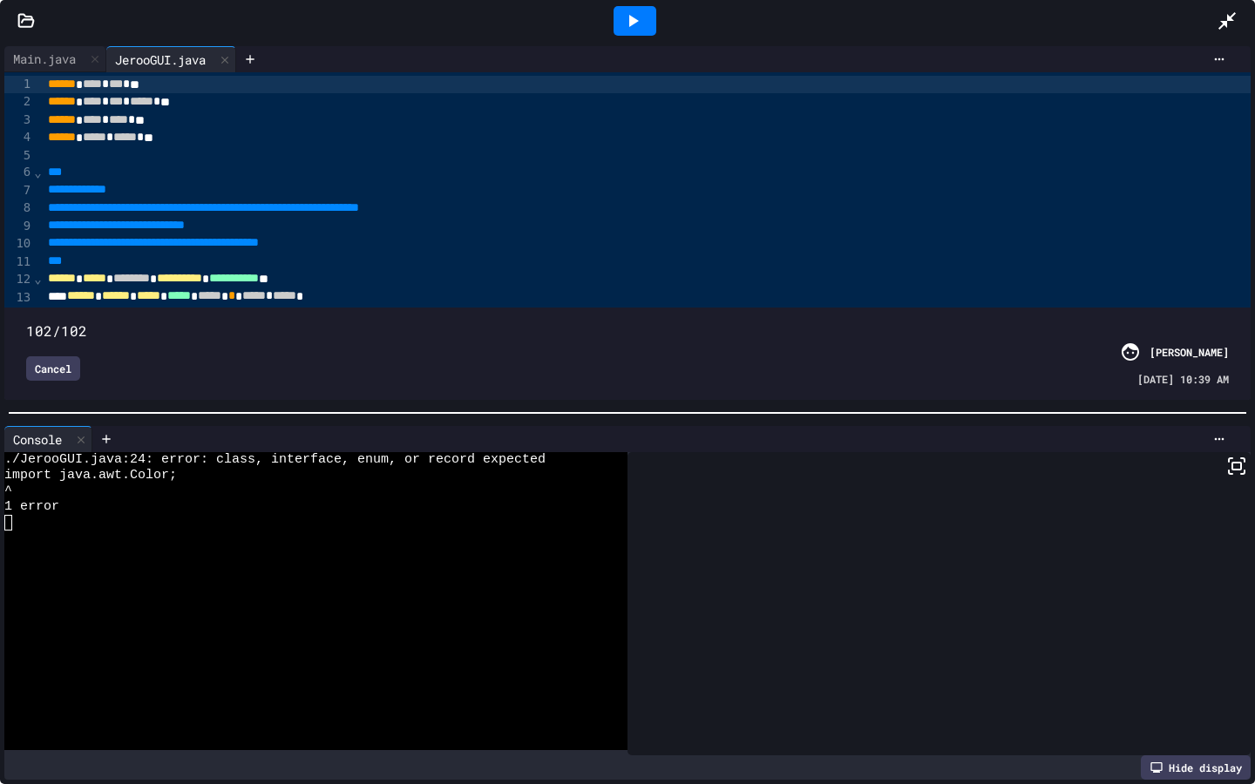
drag, startPoint x: 1233, startPoint y: 305, endPoint x: 1254, endPoint y: 329, distance: 32.1
click at [1254, 330] on div "**********" at bounding box center [627, 223] width 1255 height 362
click at [998, 199] on html "**********" at bounding box center [627, 392] width 1255 height 784
click at [72, 372] on div "Cancel" at bounding box center [53, 368] width 54 height 24
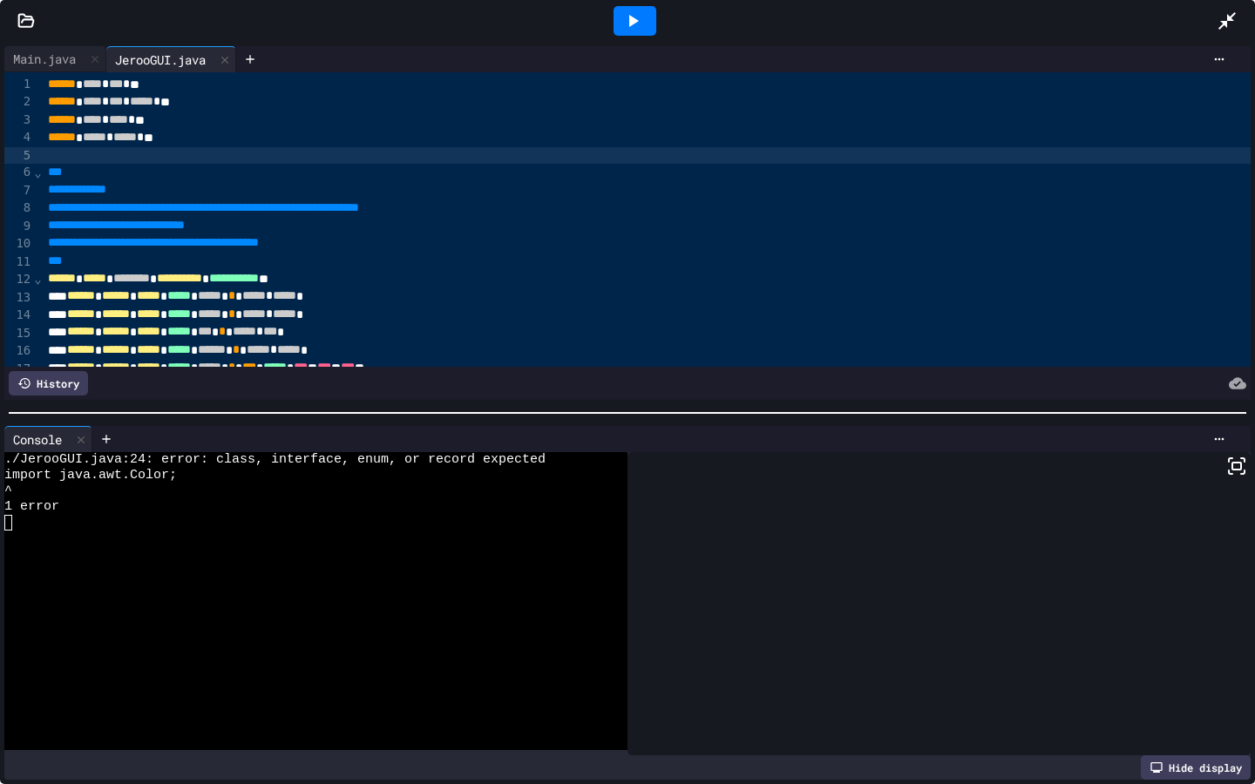
click at [1224, 22] on icon at bounding box center [1226, 20] width 17 height 17
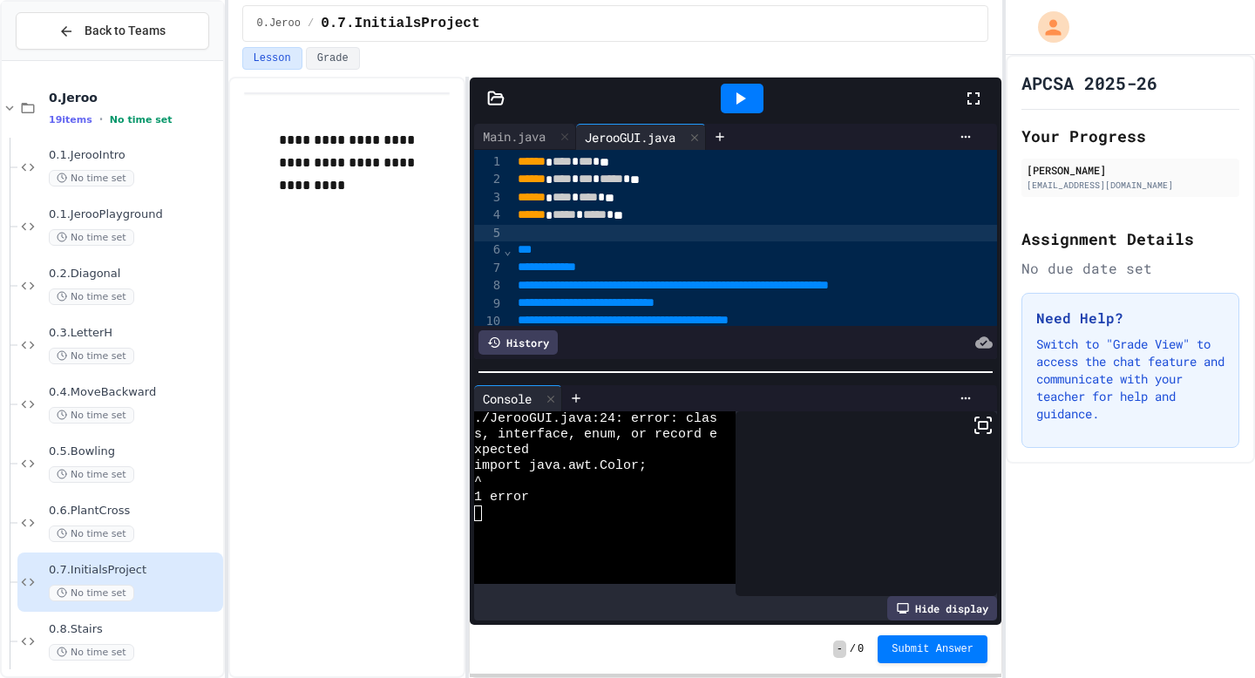
click at [975, 101] on icon at bounding box center [973, 98] width 21 height 21
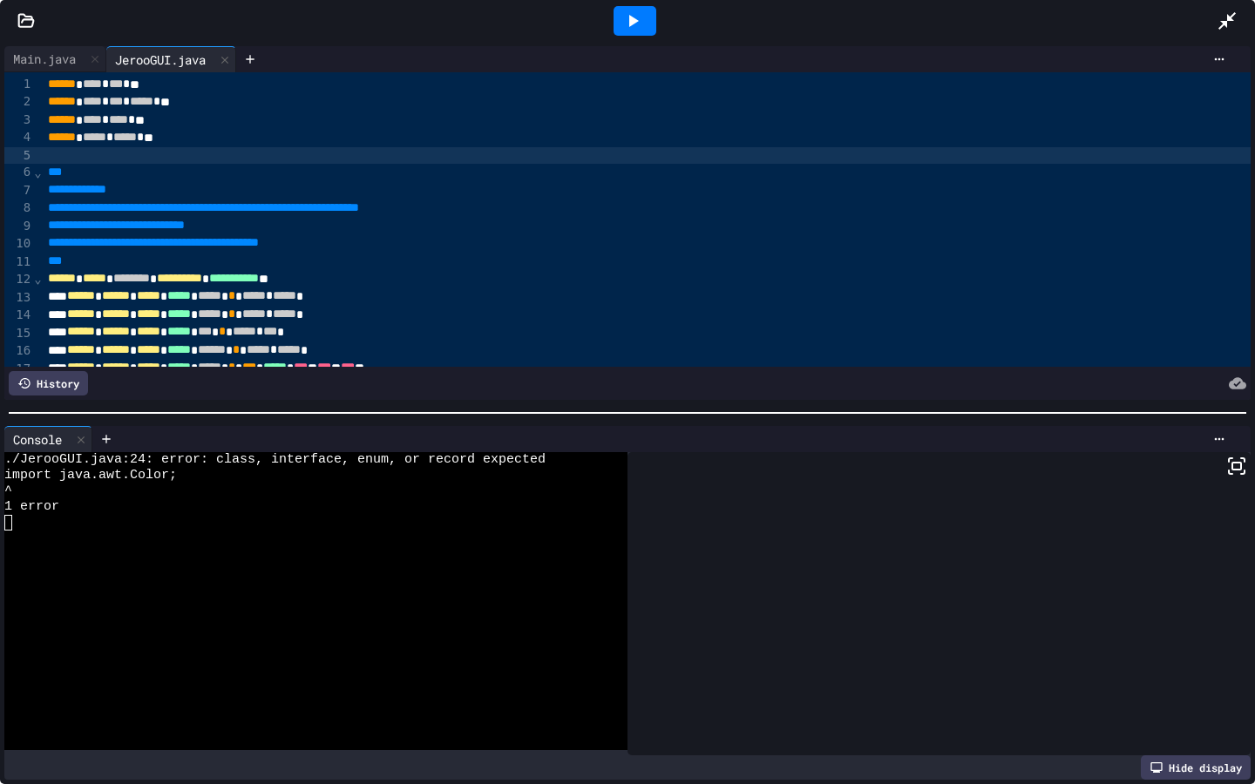
click at [78, 153] on div at bounding box center [647, 155] width 1208 height 17
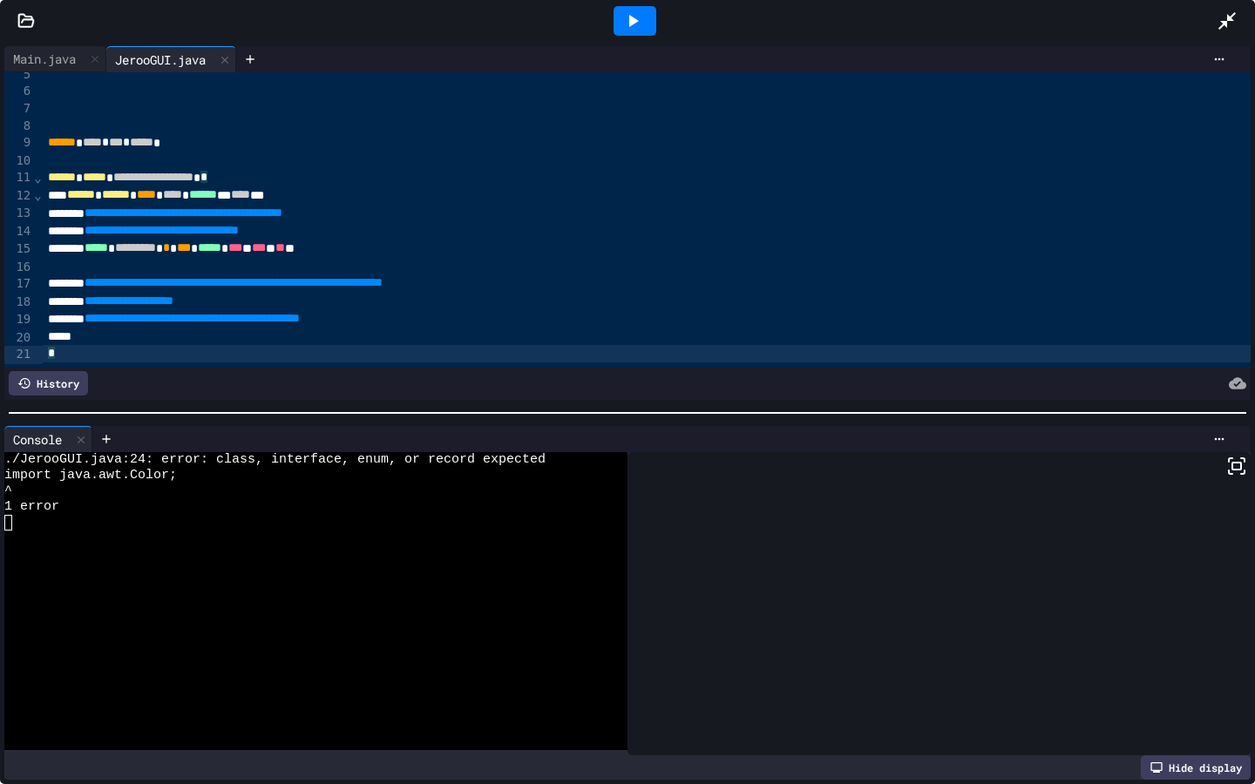
scroll to position [119, 0]
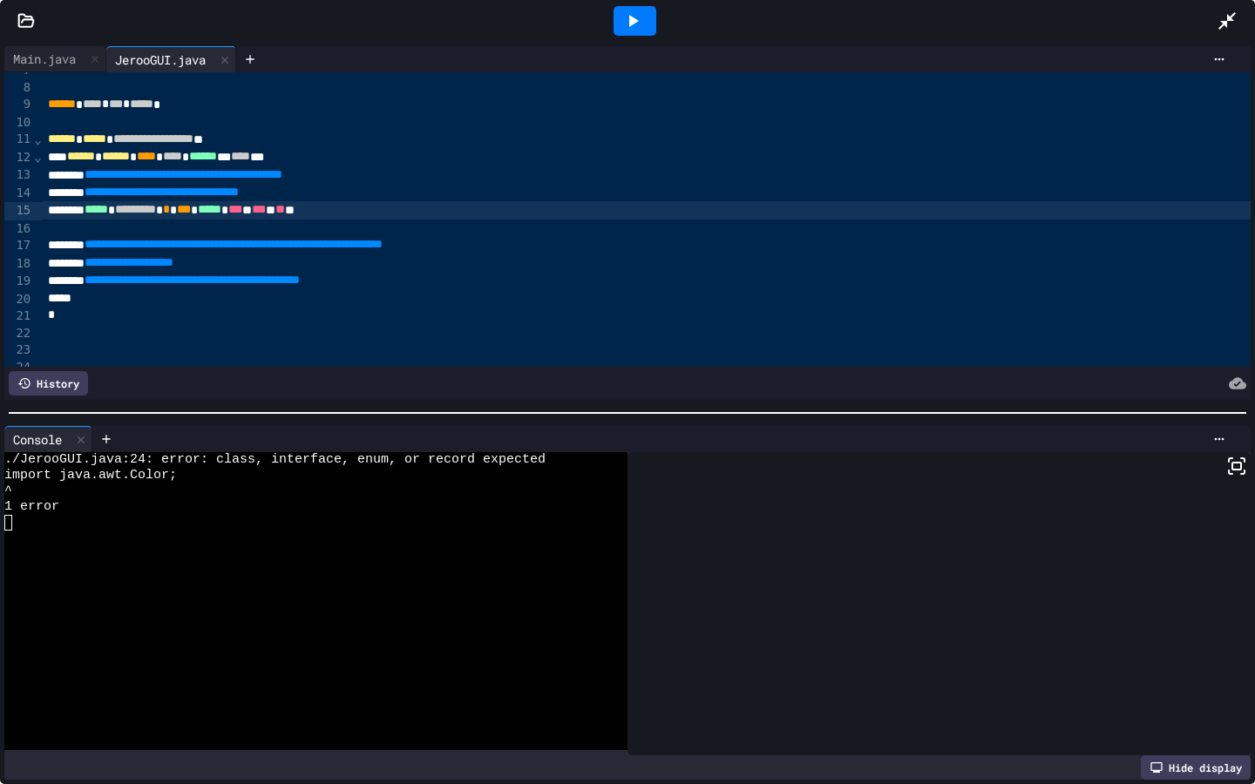
click at [242, 215] on span "***" at bounding box center [235, 209] width 14 height 12
